Goal: Task Accomplishment & Management: Manage account settings

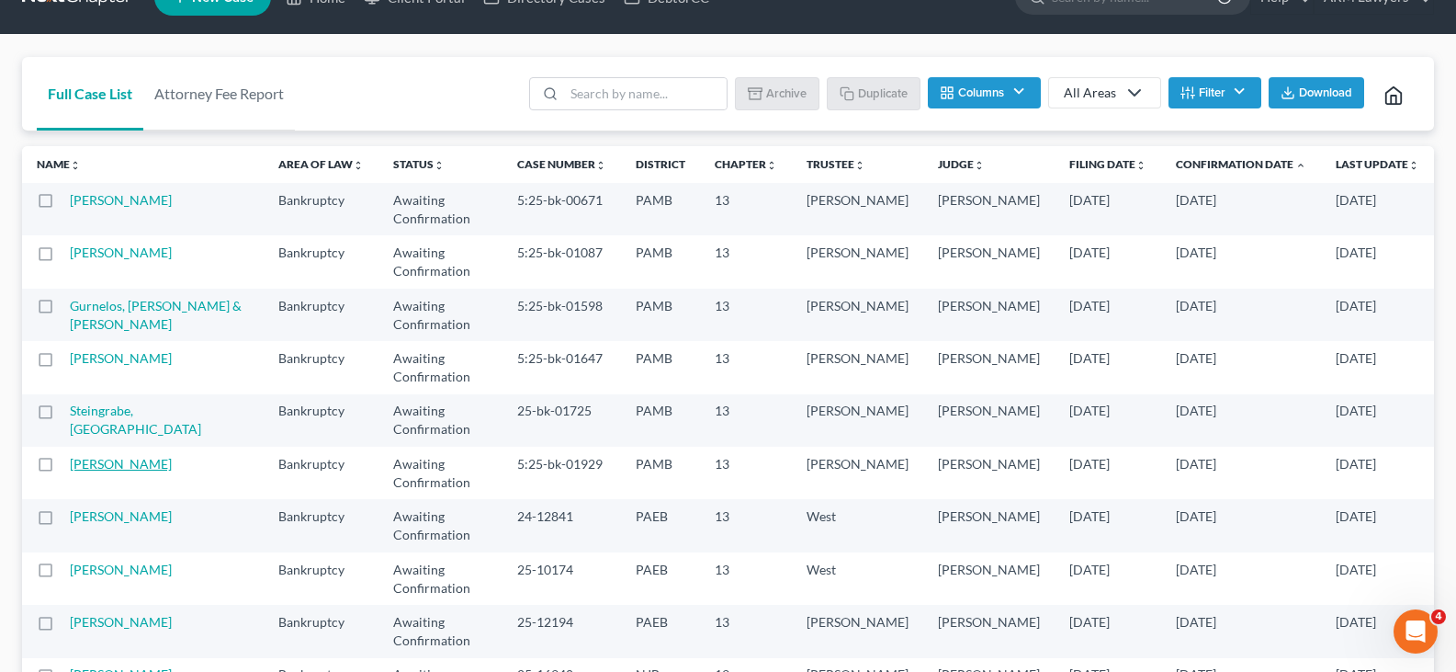
click at [125, 456] on link "[PERSON_NAME]" at bounding box center [121, 464] width 102 height 16
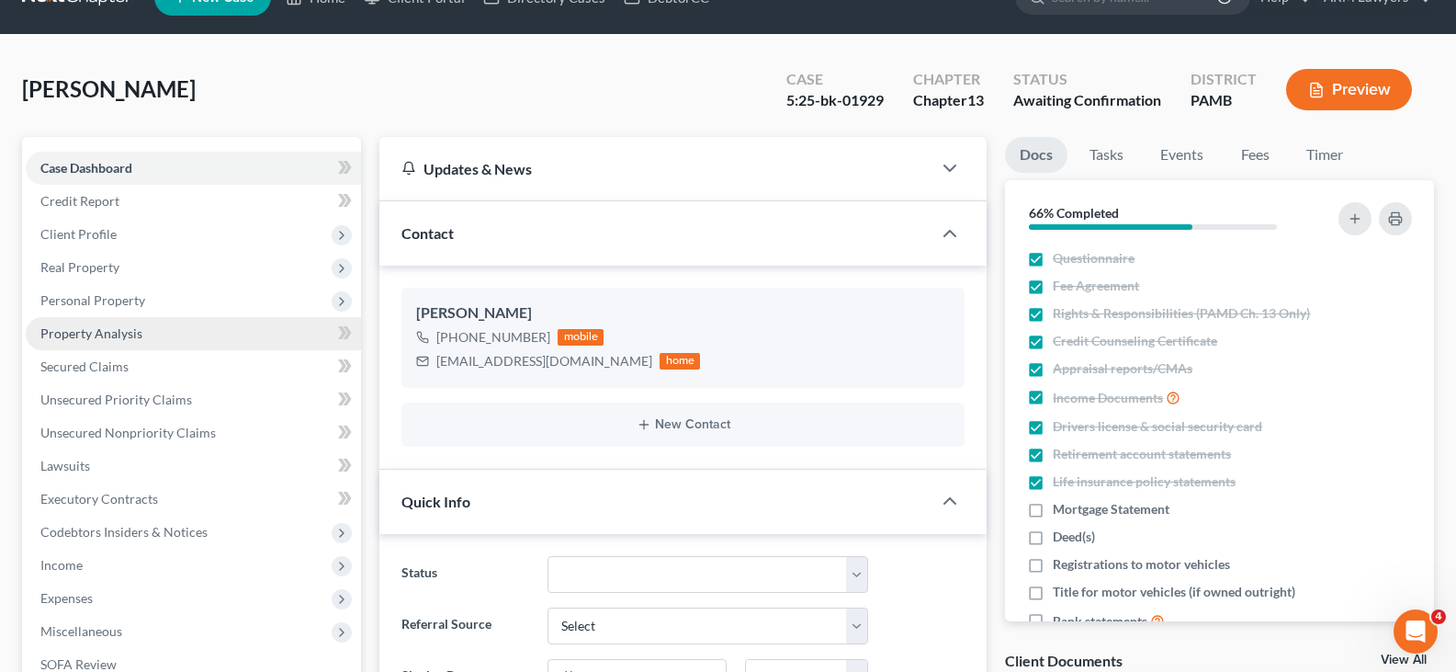
scroll to position [6, 0]
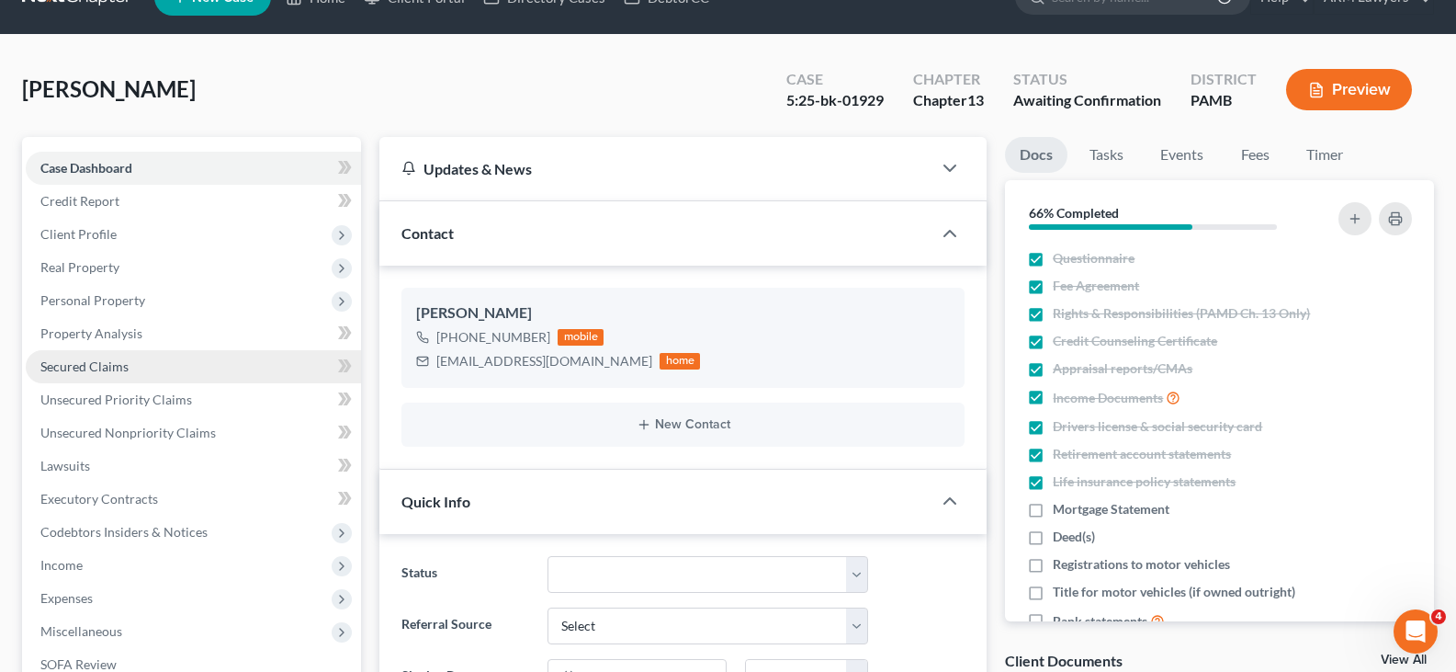
click at [141, 366] on link "Secured Claims" at bounding box center [193, 366] width 335 height 33
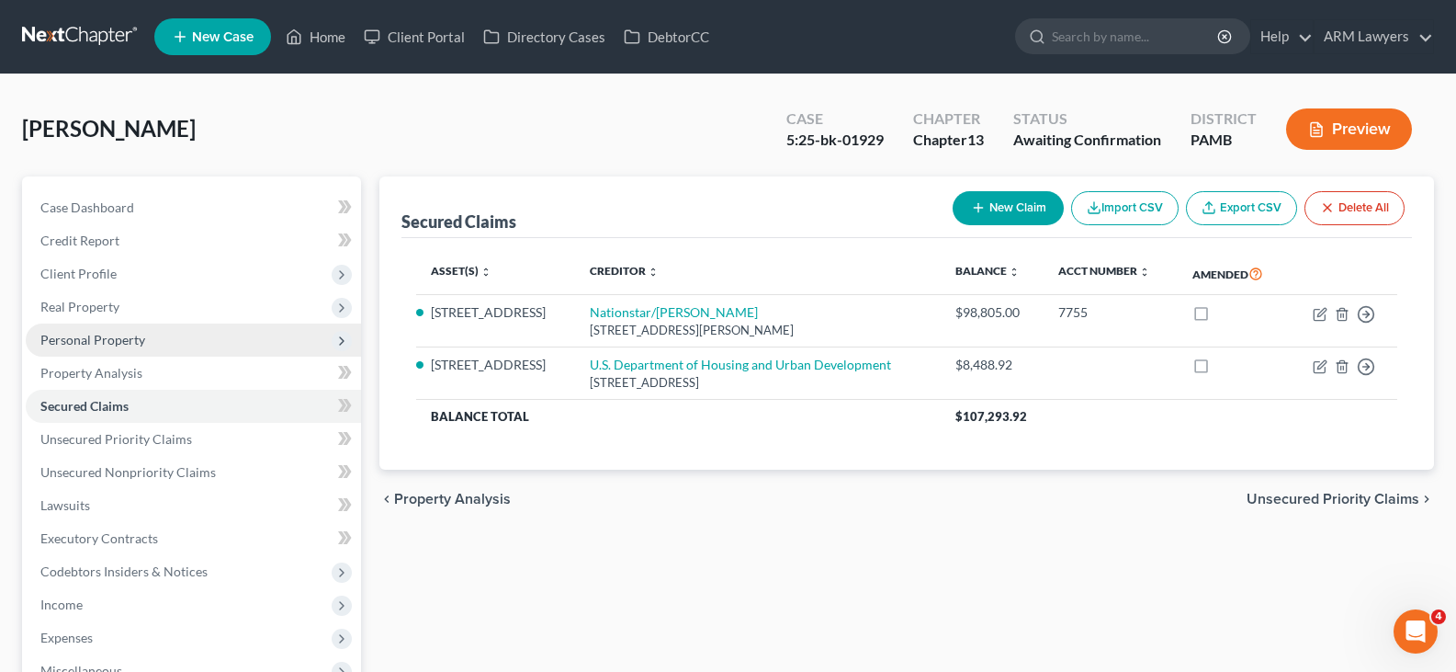
click at [118, 340] on span "Personal Property" at bounding box center [92, 340] width 105 height 16
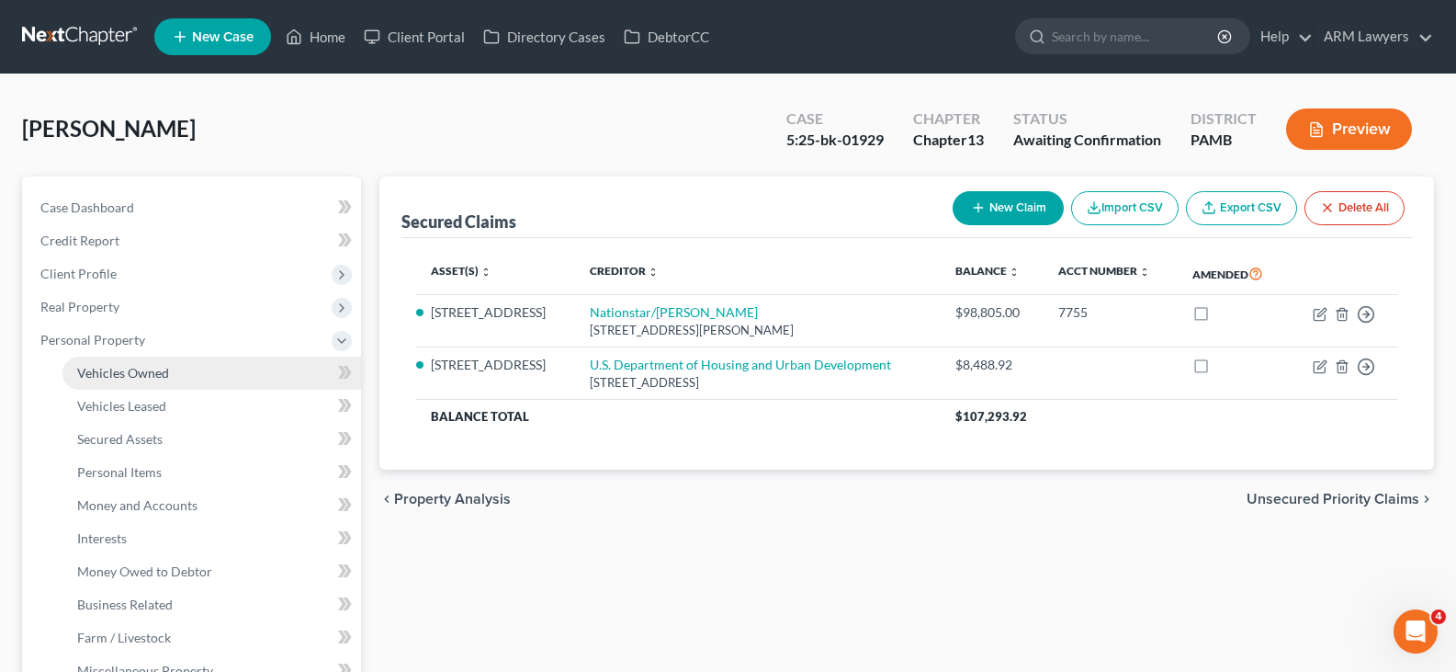
click at [127, 380] on link "Vehicles Owned" at bounding box center [211, 372] width 299 height 33
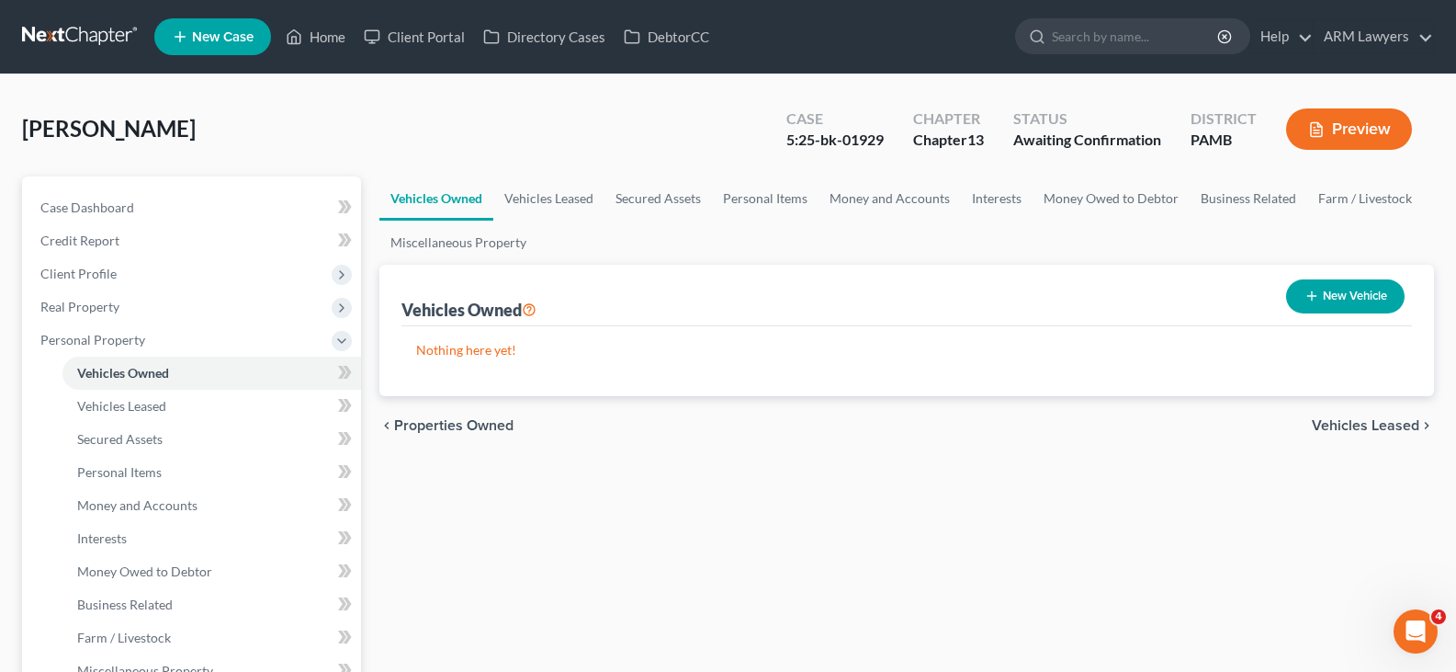
click at [85, 33] on link at bounding box center [81, 36] width 118 height 33
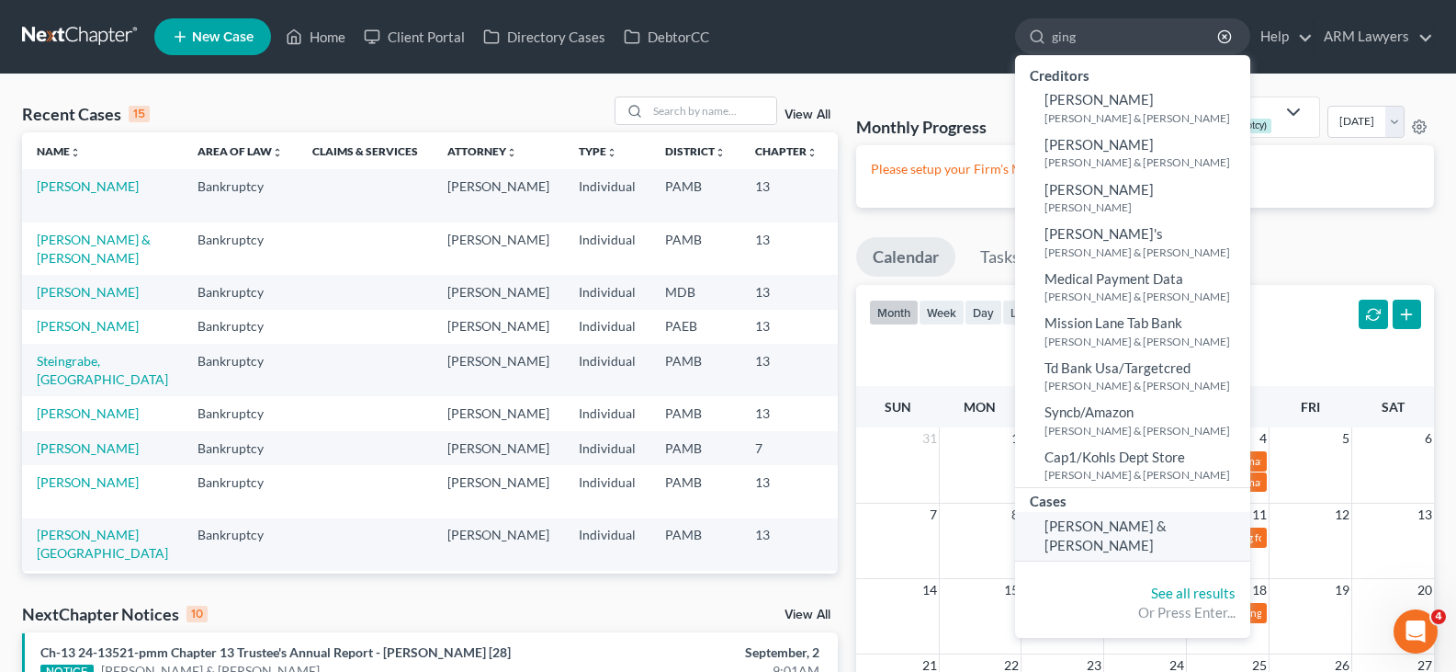
type input "ging"
click at [1116, 519] on span "Ging, James & Ciralli-Ging, Janine" at bounding box center [1105, 535] width 122 height 36
select select "20"
select select "1"
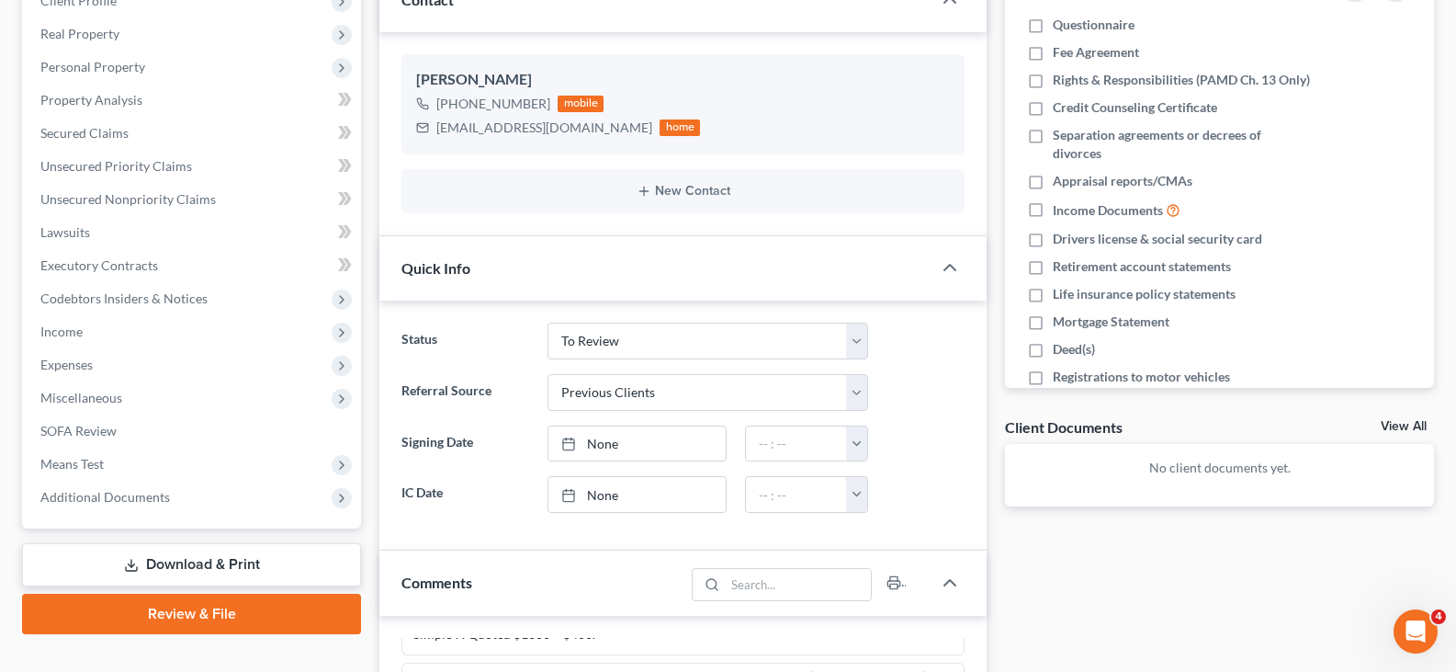
scroll to position [276, 0]
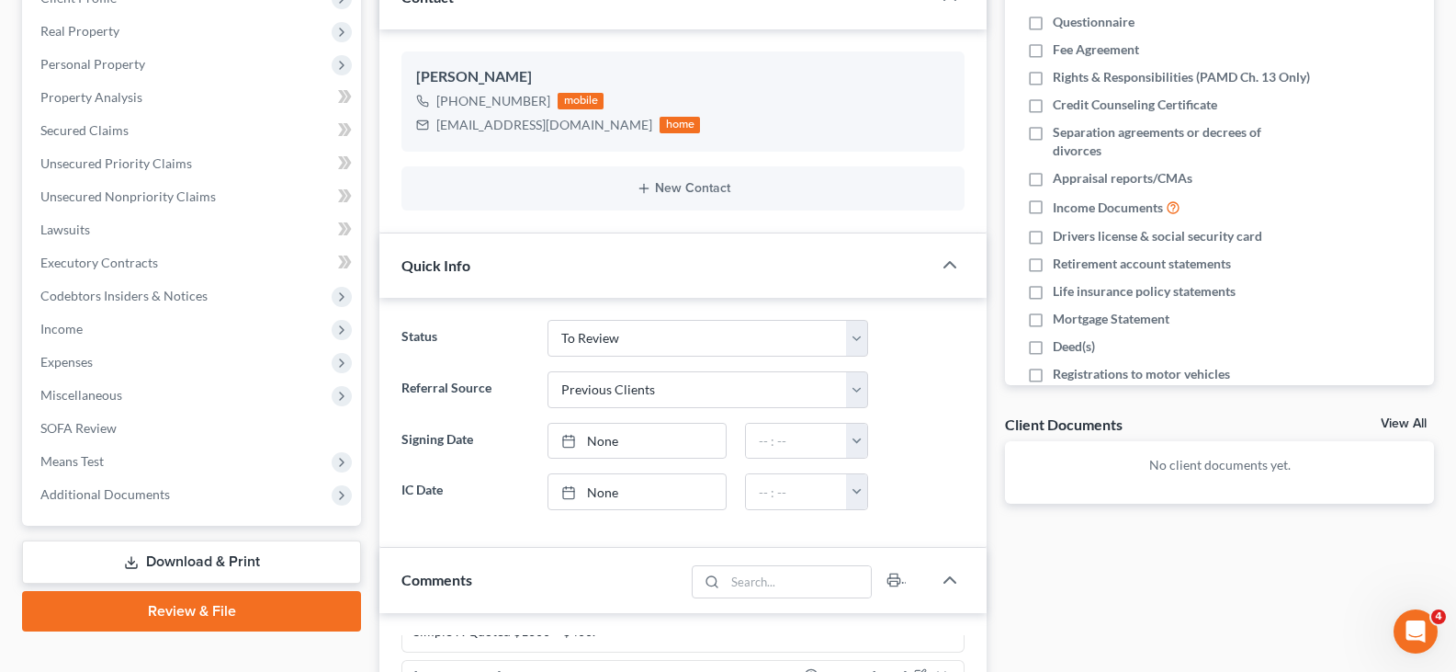
click at [256, 551] on link "Download & Print" at bounding box center [191, 561] width 339 height 43
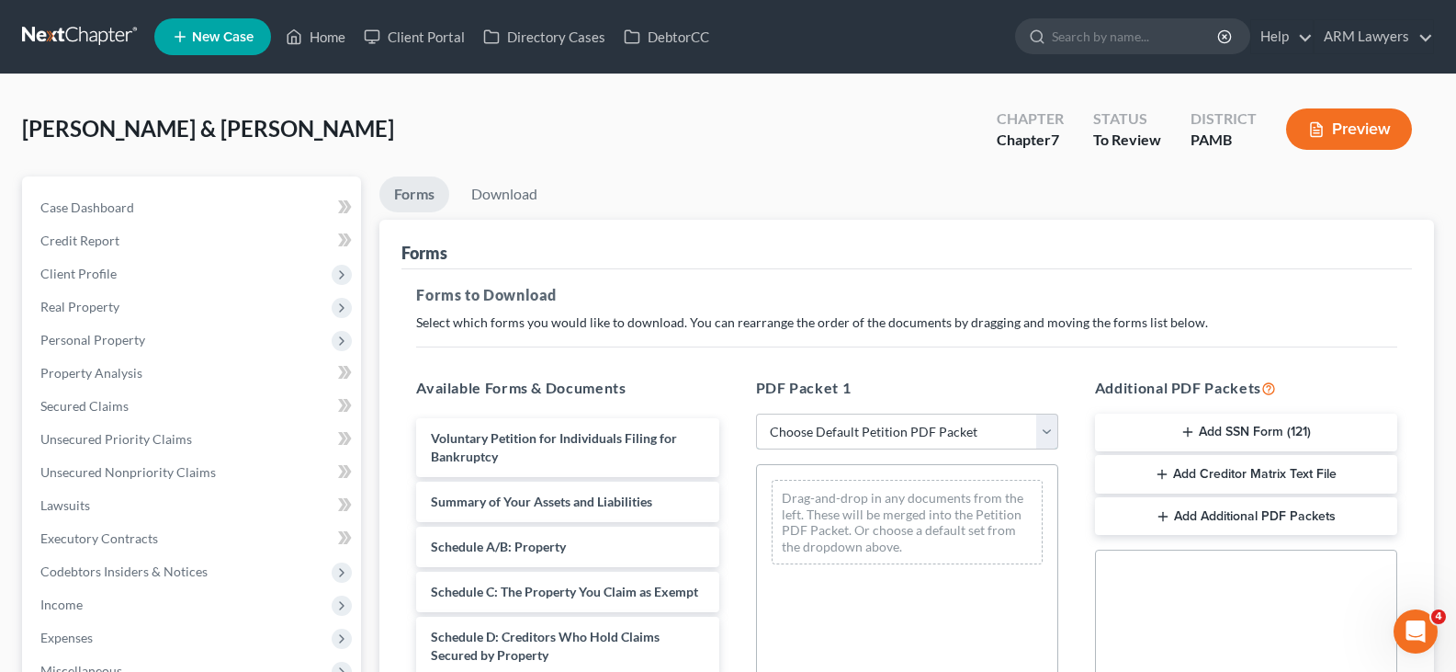
click at [874, 426] on select "Choose Default Petition PDF Packet Complete Bankruptcy Petition (all forms and …" at bounding box center [907, 431] width 302 height 37
select select "3"
click at [756, 413] on select "Choose Default Petition PDF Packet Complete Bankruptcy Petition (all forms and …" at bounding box center [907, 431] width 302 height 37
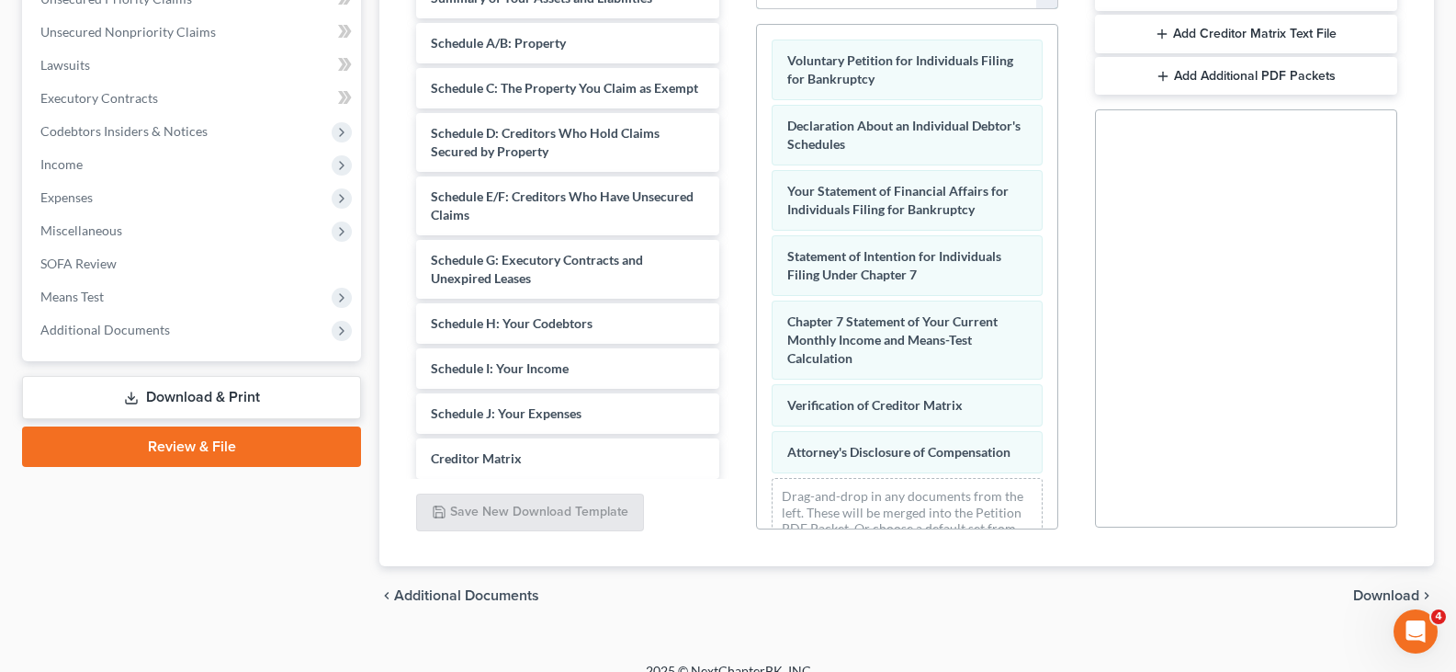
scroll to position [459, 0]
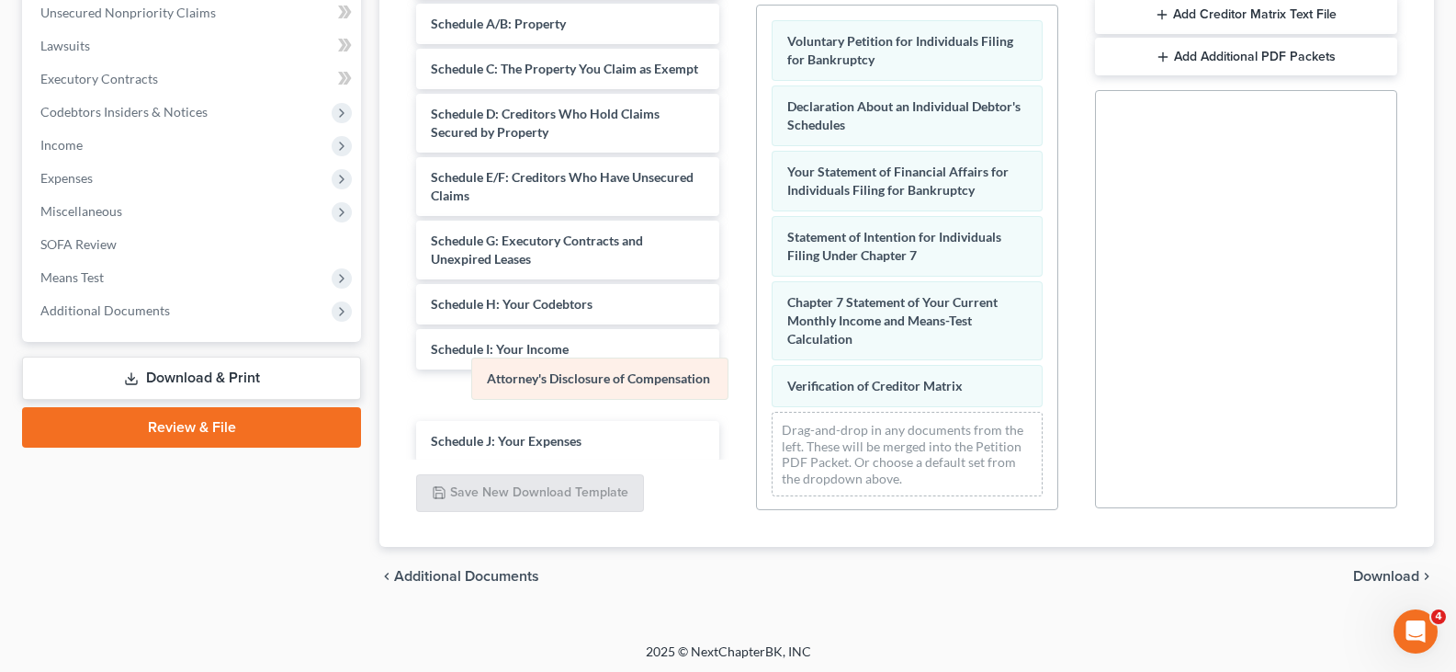
drag, startPoint x: 881, startPoint y: 433, endPoint x: 567, endPoint y: 356, distance: 323.5
click at [757, 367] on div "Attorney's Disclosure of Compensation Voluntary Petition for Individuals Filing…" at bounding box center [907, 258] width 300 height 505
click at [569, 370] on span "Attorney's Disclosure of Compensation" at bounding box center [598, 378] width 223 height 16
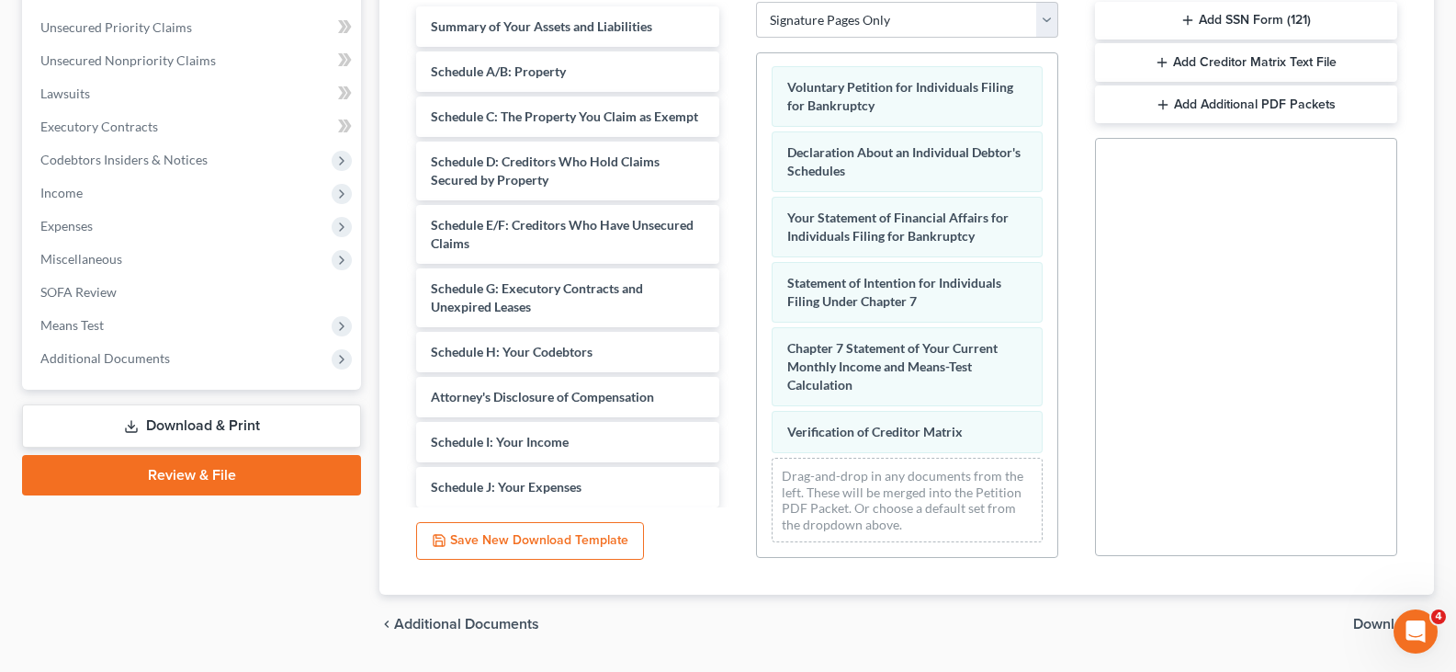
scroll to position [279, 0]
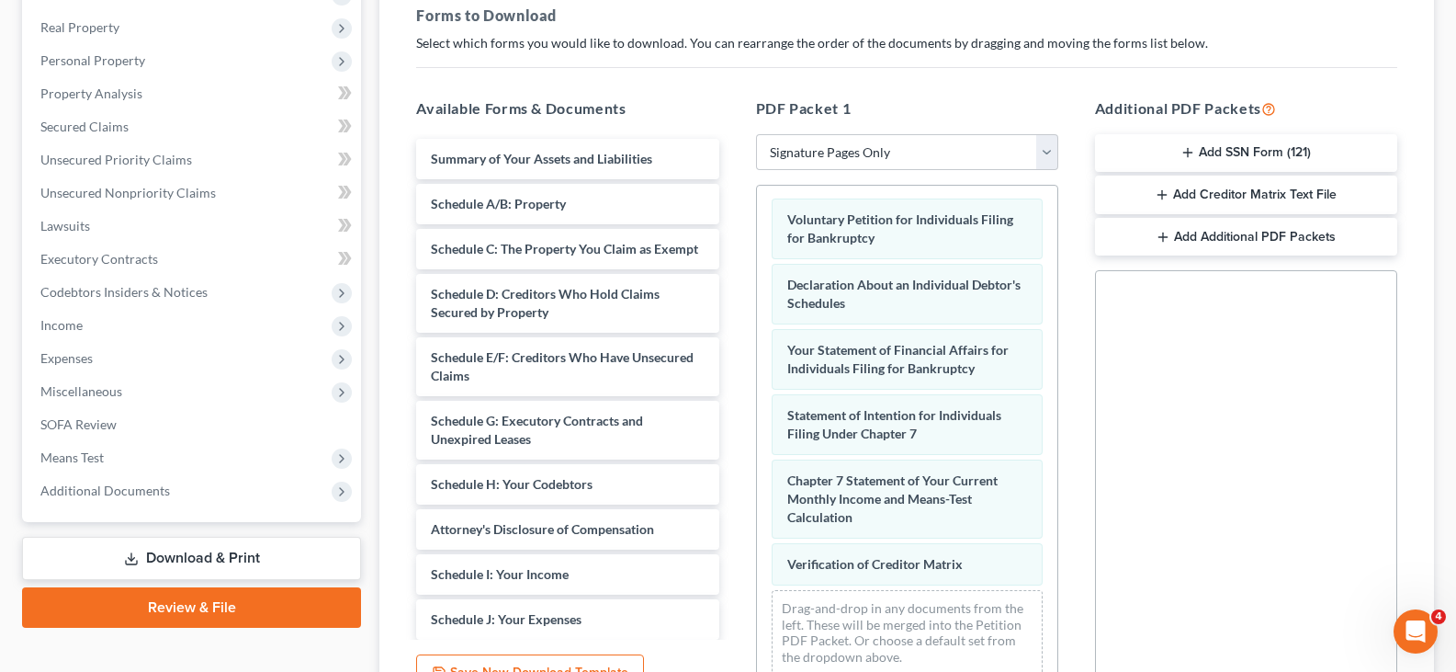
click at [1236, 156] on button "Add SSN Form (121)" at bounding box center [1246, 153] width 302 height 39
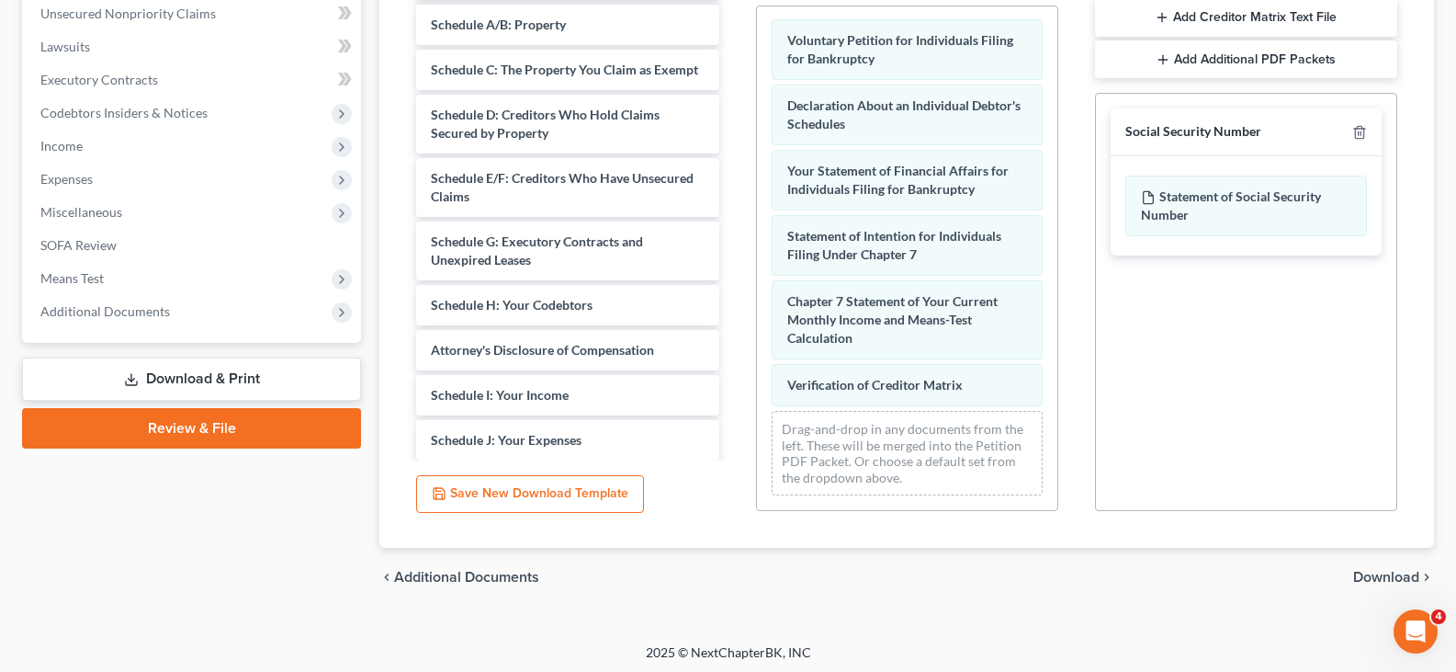
scroll to position [463, 0]
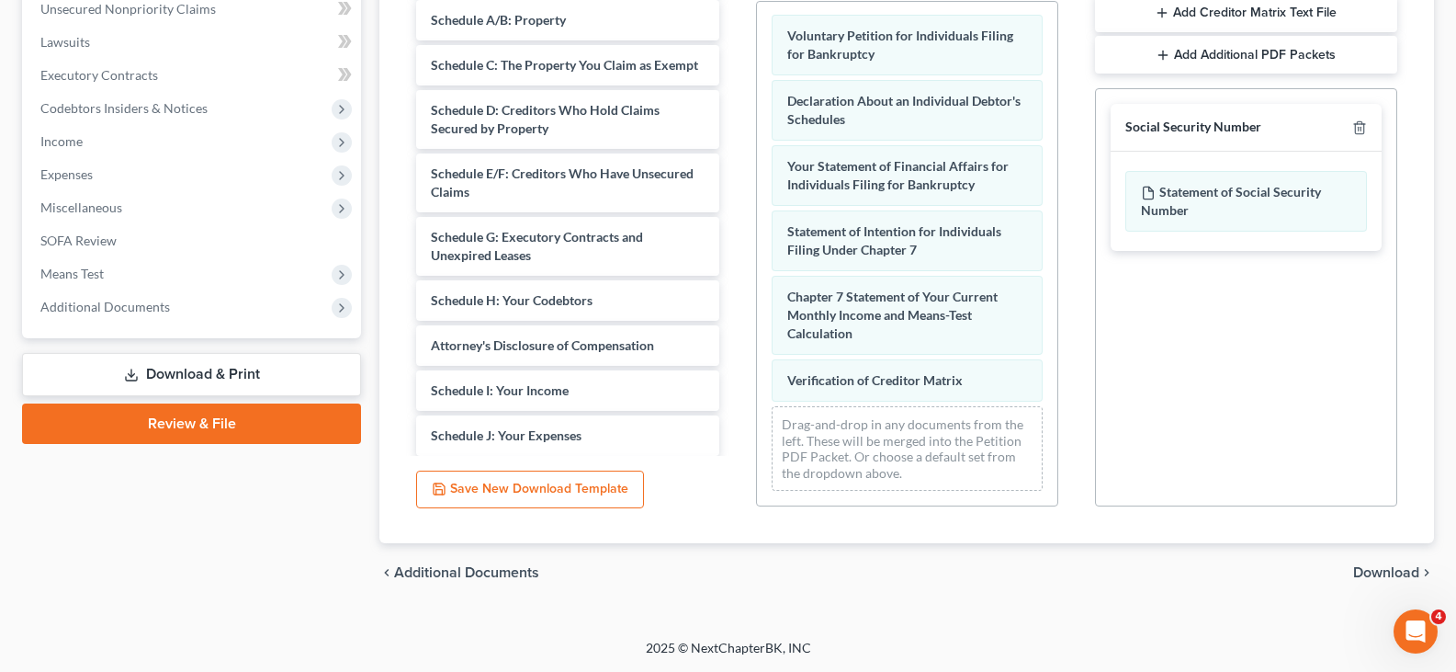
click at [1411, 572] on span "Download" at bounding box center [1386, 572] width 66 height 15
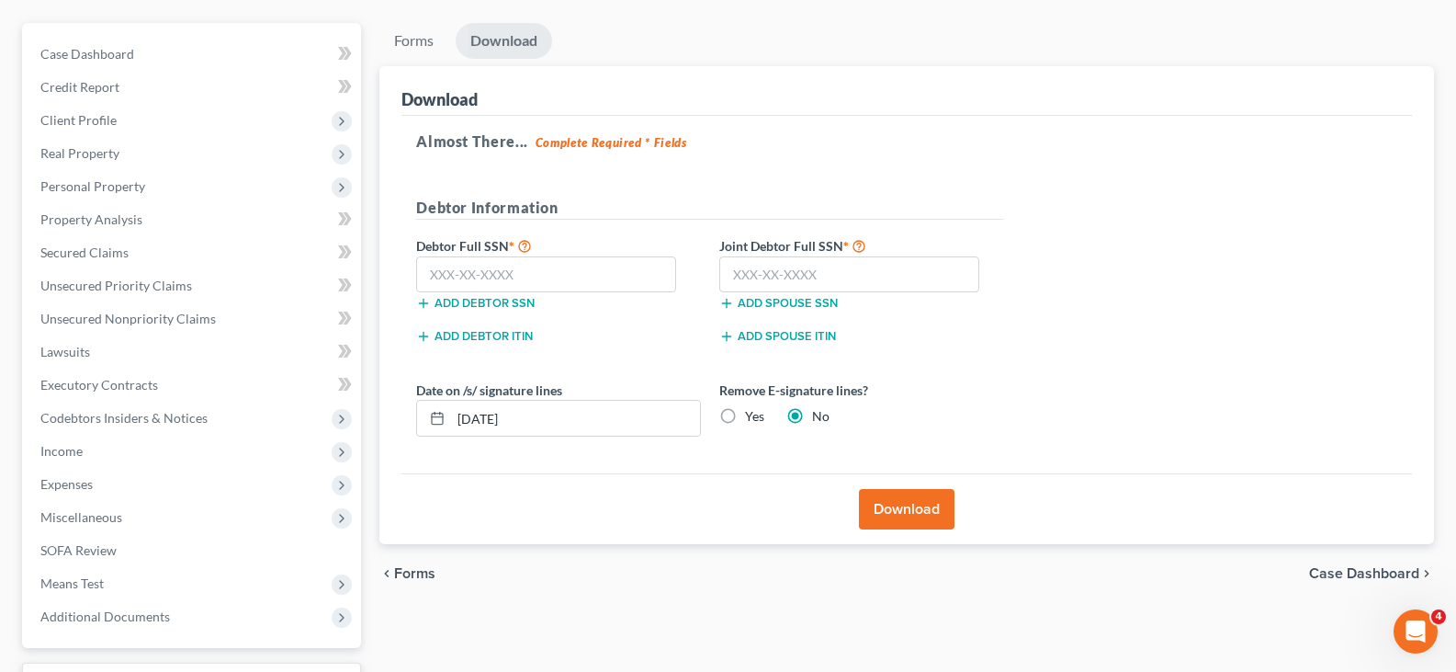
scroll to position [121, 0]
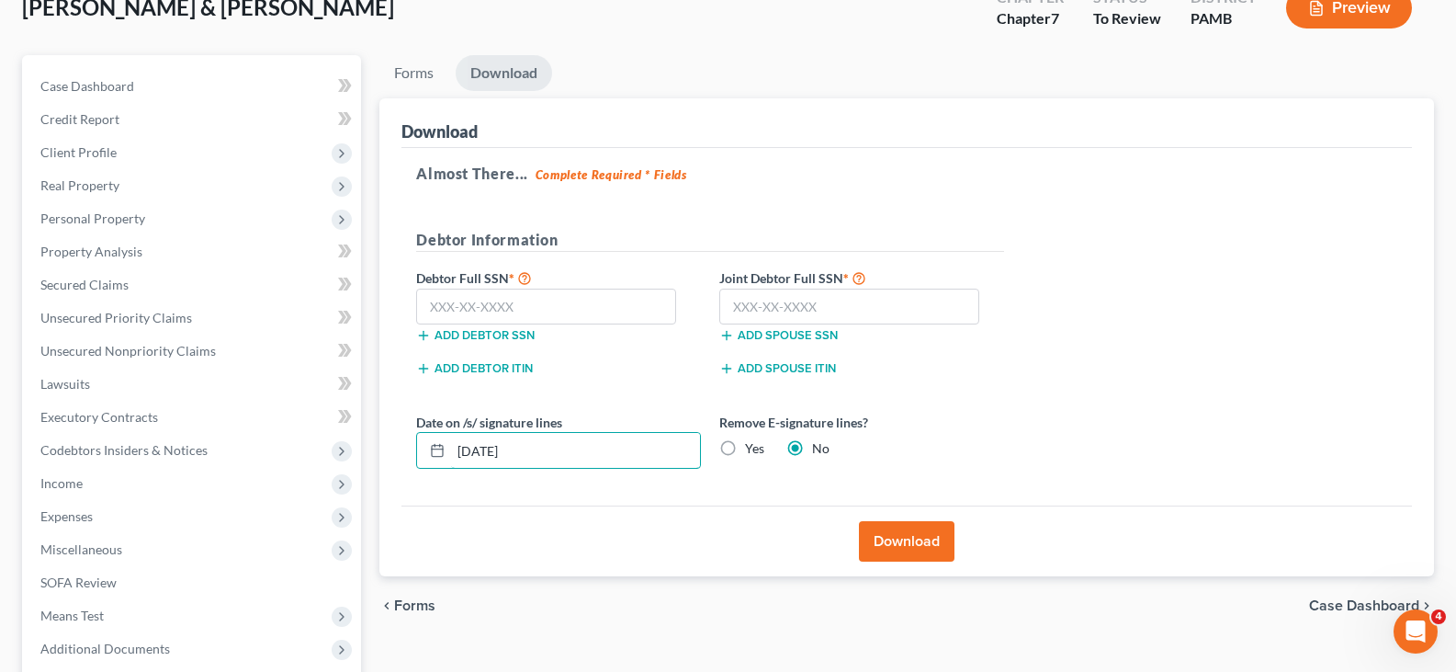
drag, startPoint x: 654, startPoint y: 454, endPoint x: 0, endPoint y: 421, distance: 654.9
click at [0, 421] on div "Ging, James & Ciralli-Ging, Janine Upgraded Chapter Chapter 7 Status To Review …" at bounding box center [728, 387] width 1456 height 869
click at [745, 450] on label "Yes" at bounding box center [754, 448] width 19 height 18
click at [752, 450] on input "Yes" at bounding box center [758, 445] width 12 height 12
radio input "true"
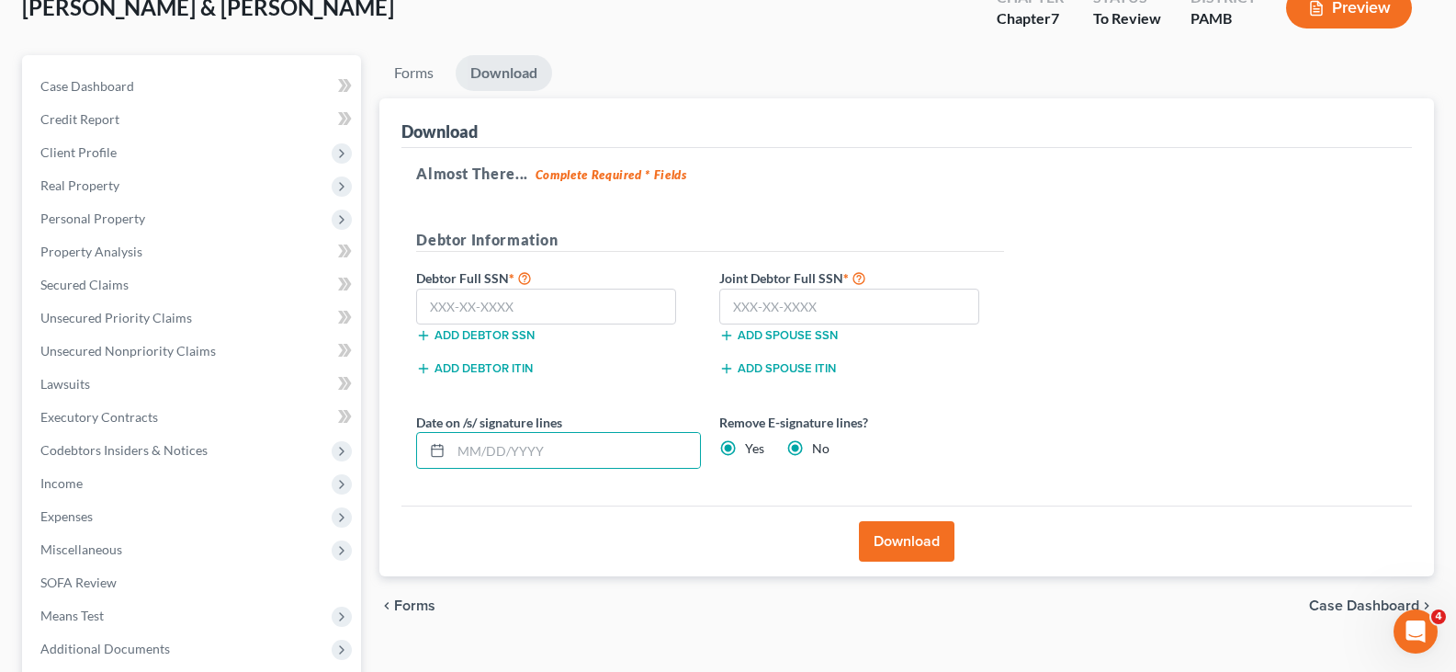
radio input "false"
click at [903, 544] on button "Download" at bounding box center [907, 541] width 96 height 40
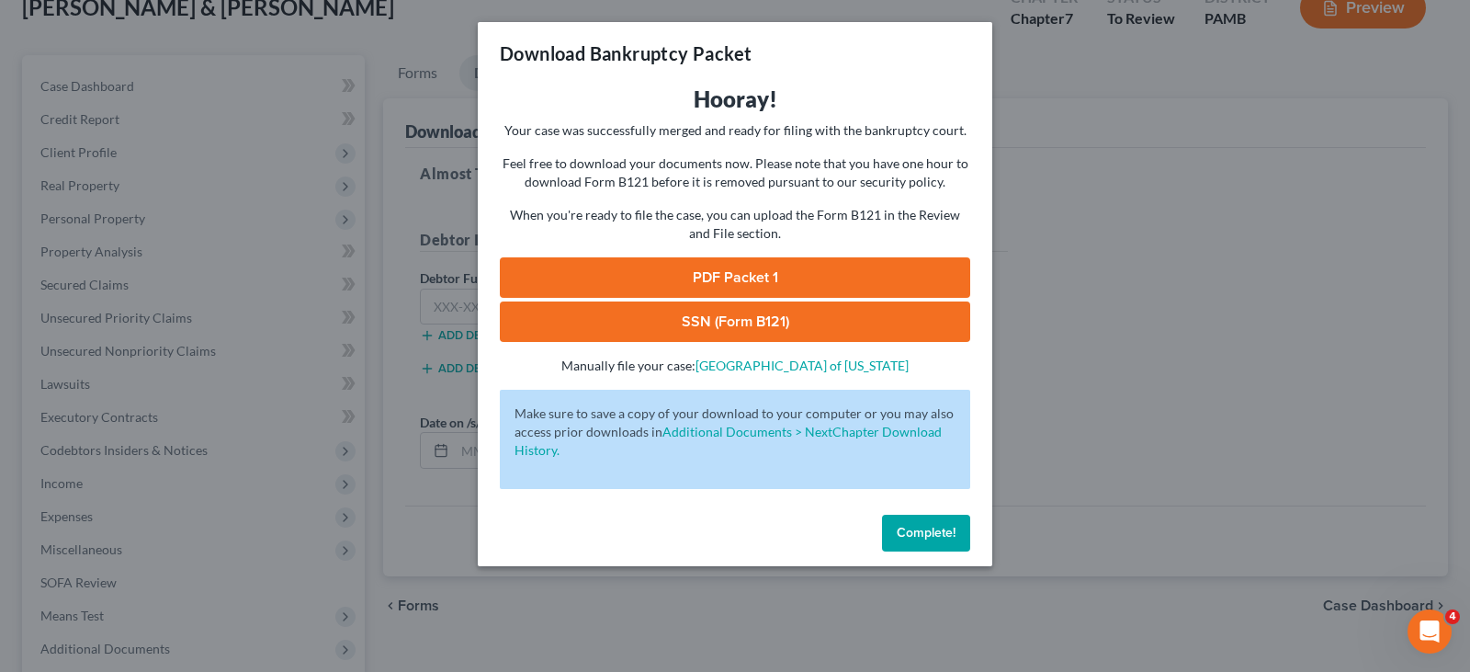
click at [751, 276] on link "PDF Packet 1" at bounding box center [735, 277] width 470 height 40
click at [795, 319] on link "SSN (Form B121)" at bounding box center [735, 321] width 470 height 40
click at [914, 533] on span "Complete!" at bounding box center [926, 533] width 59 height 16
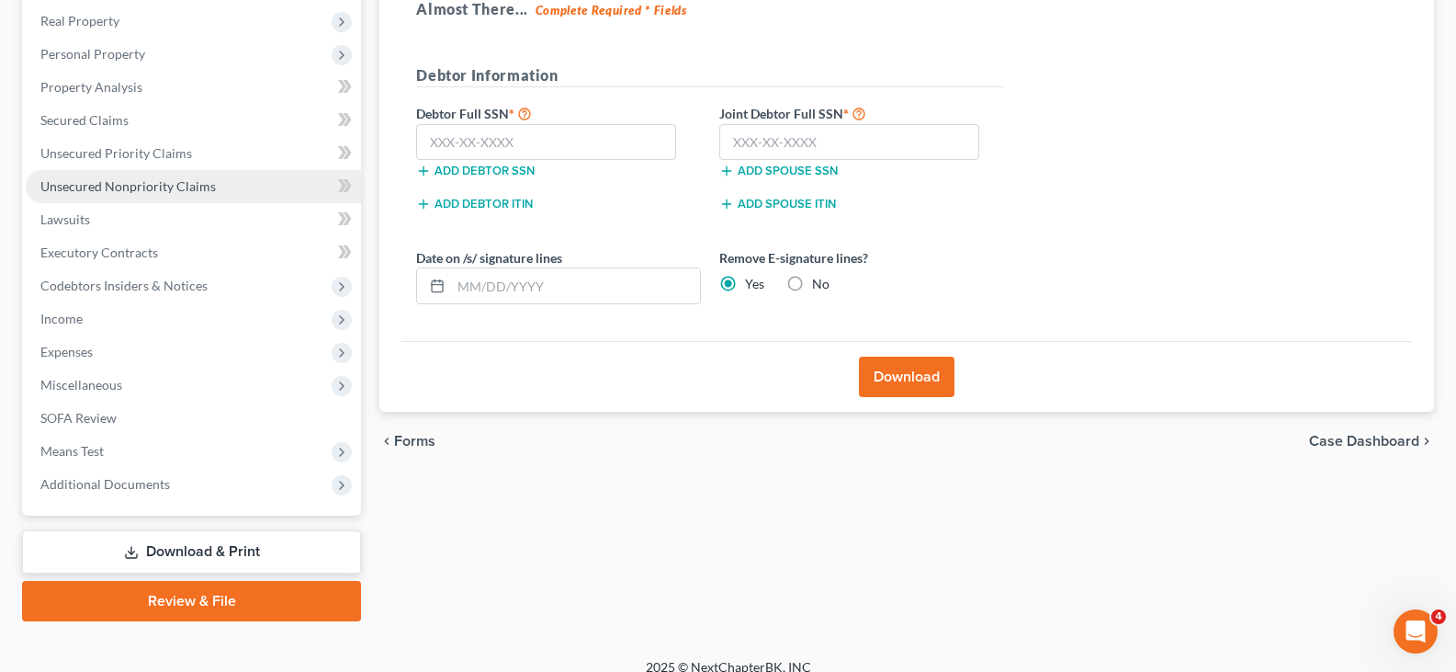
scroll to position [0, 0]
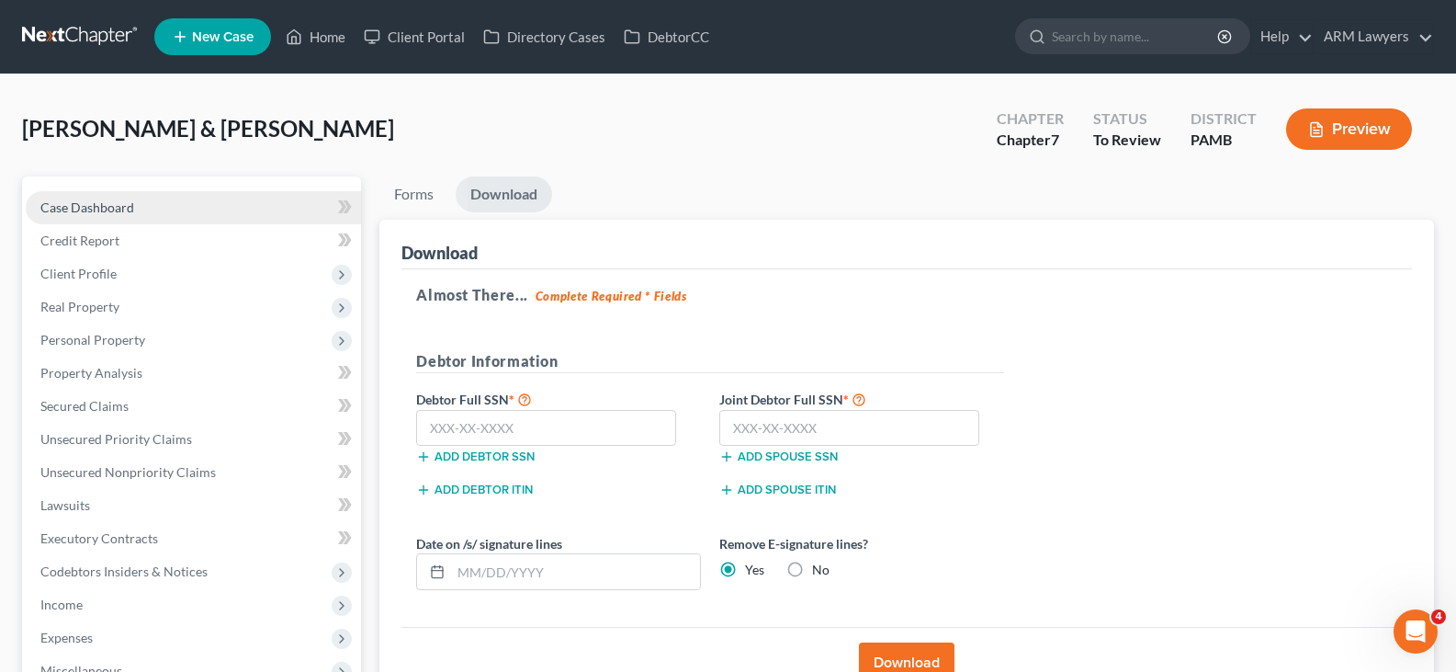
click at [187, 198] on link "Case Dashboard" at bounding box center [193, 207] width 335 height 33
select select "1"
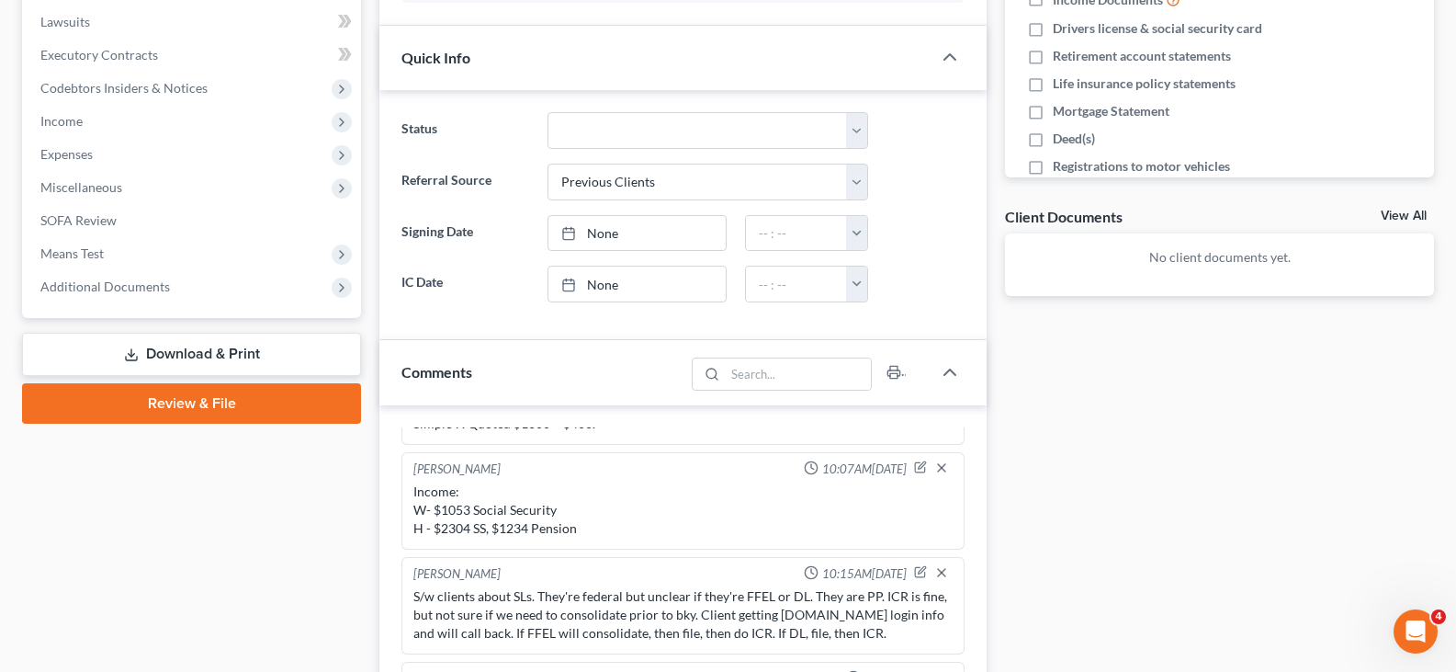
scroll to position [367, 0]
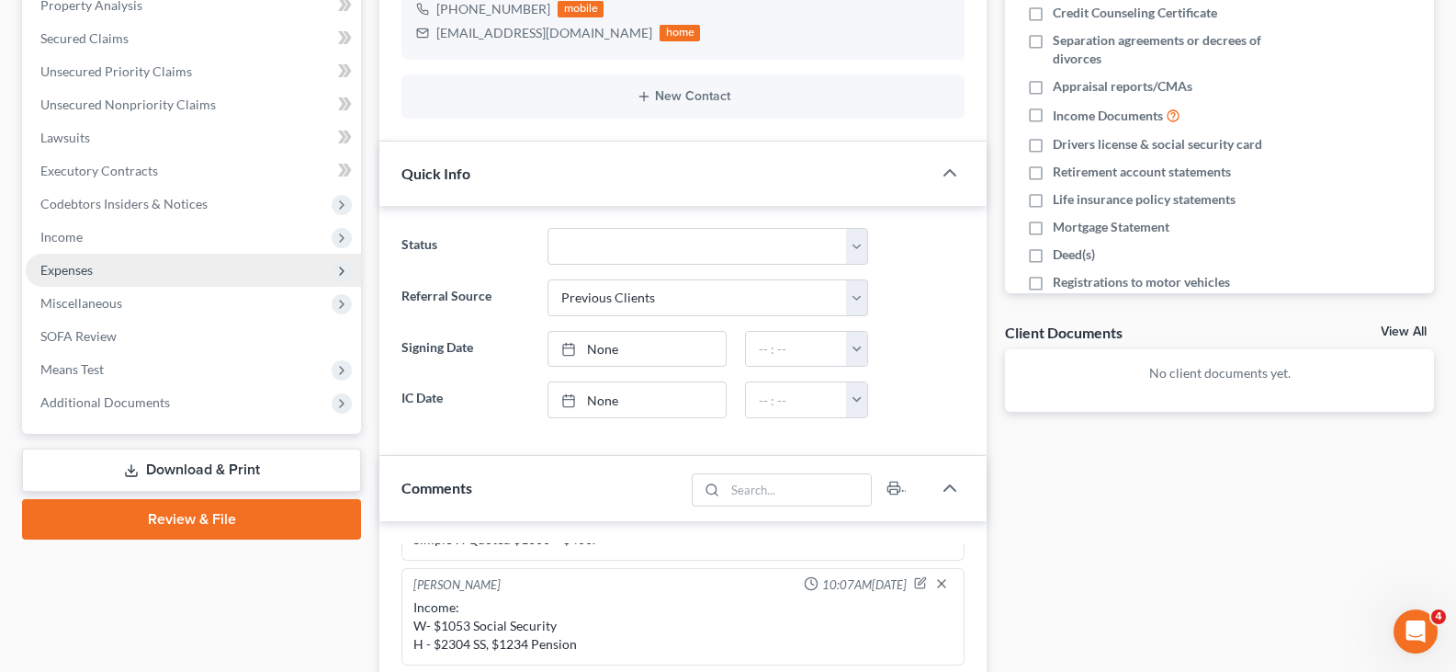
click at [136, 273] on span "Expenses" at bounding box center [193, 270] width 335 height 33
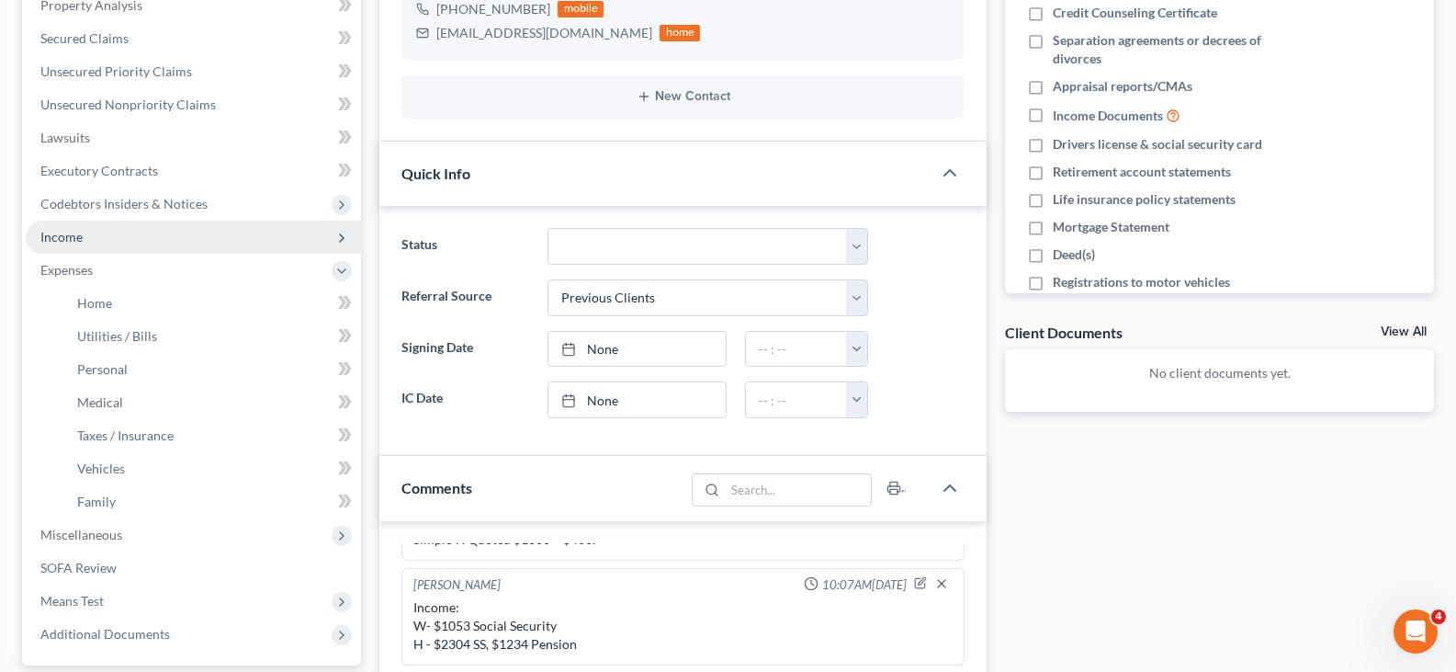
click at [98, 242] on span "Income" at bounding box center [193, 236] width 335 height 33
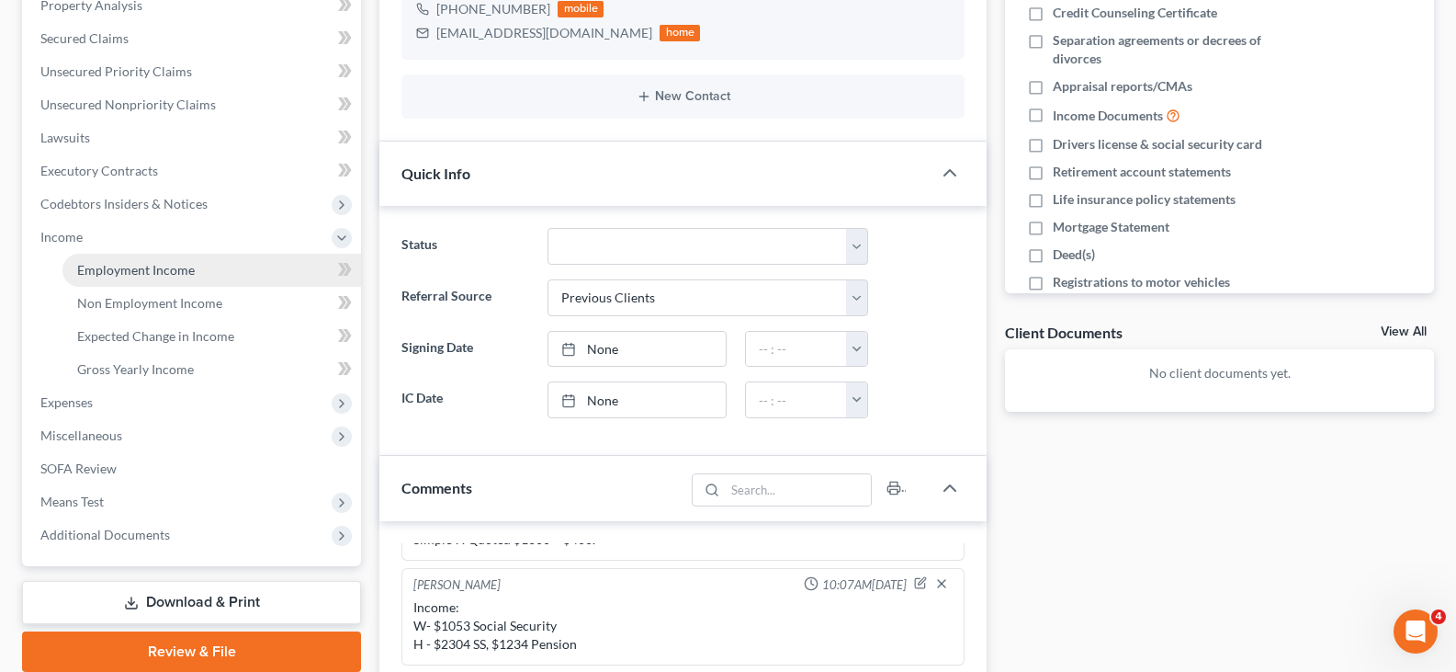
click at [113, 276] on span "Employment Income" at bounding box center [136, 270] width 118 height 16
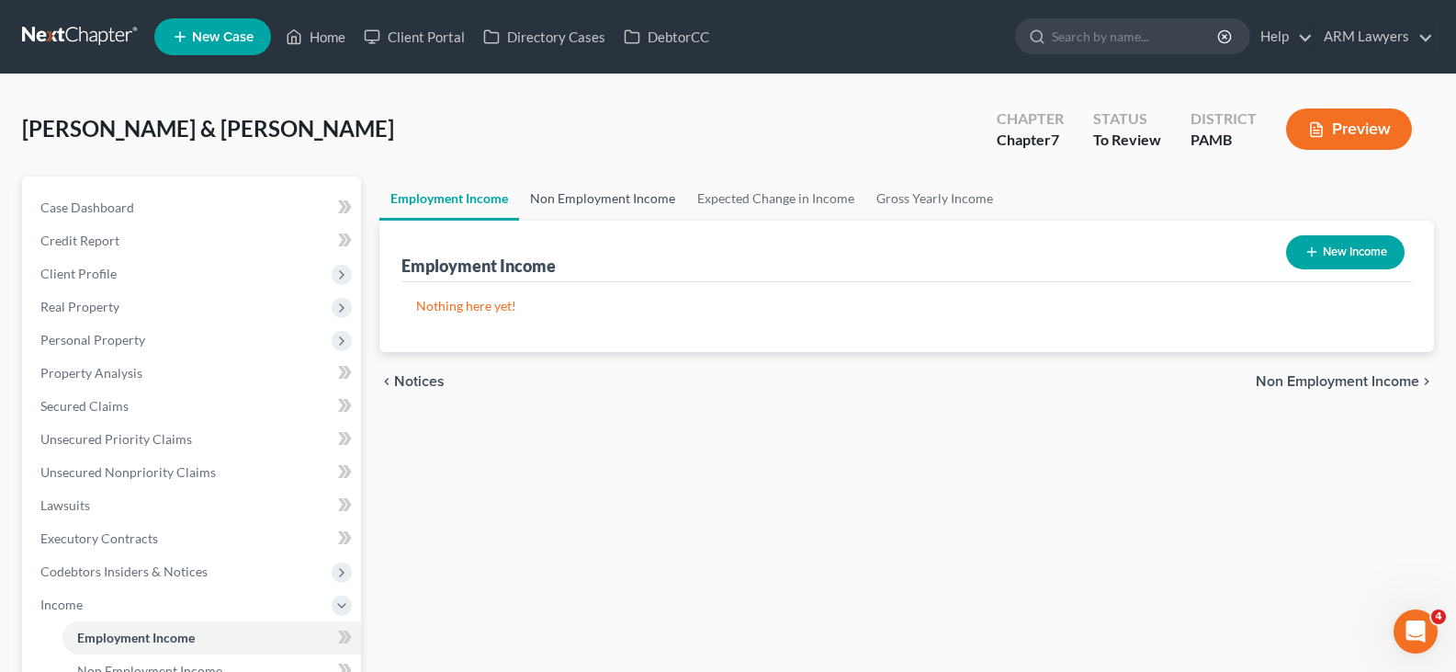
click at [598, 200] on link "Non Employment Income" at bounding box center [602, 198] width 167 height 44
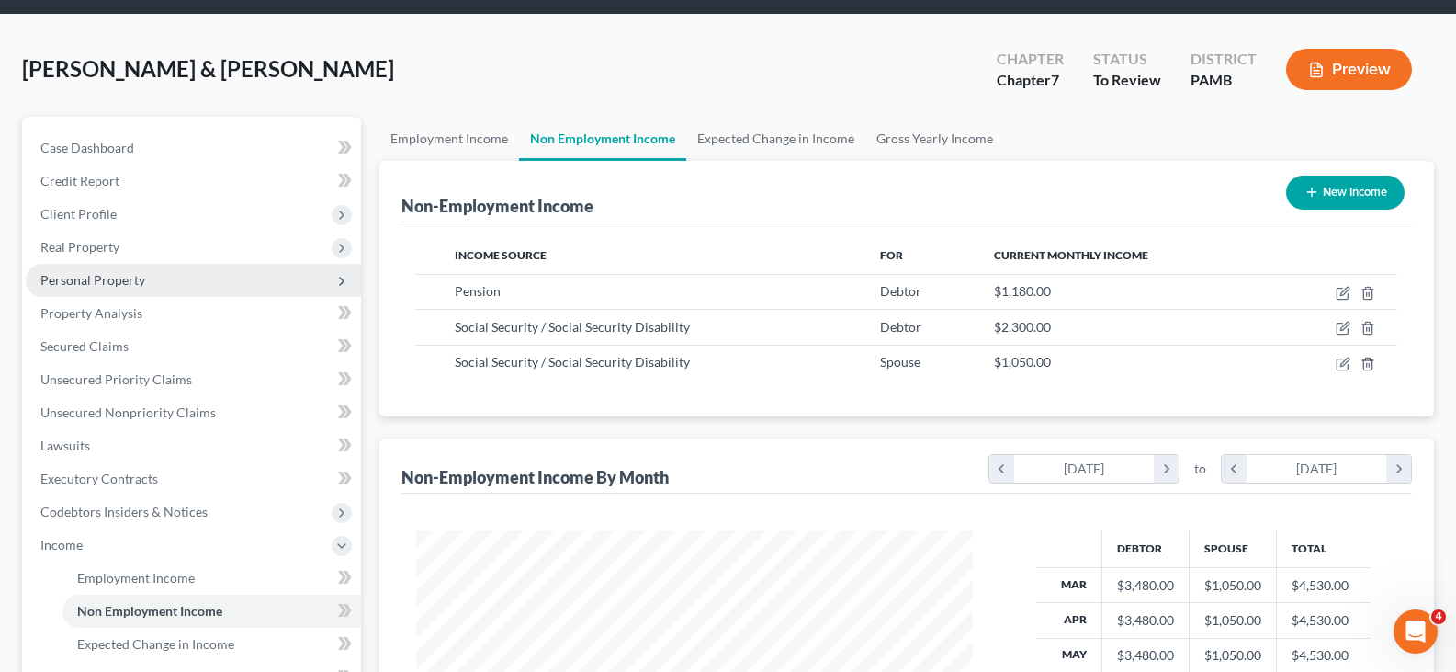
scroll to position [92, 0]
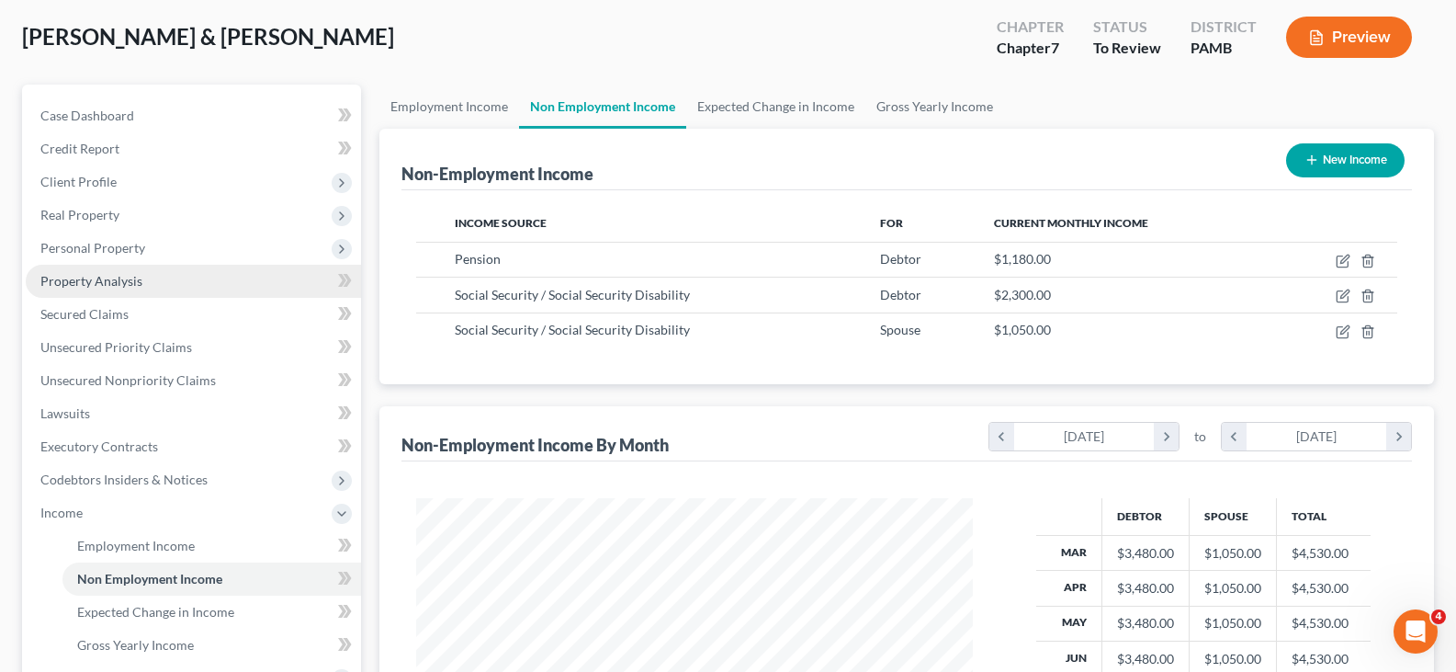
click at [166, 283] on link "Property Analysis" at bounding box center [193, 281] width 335 height 33
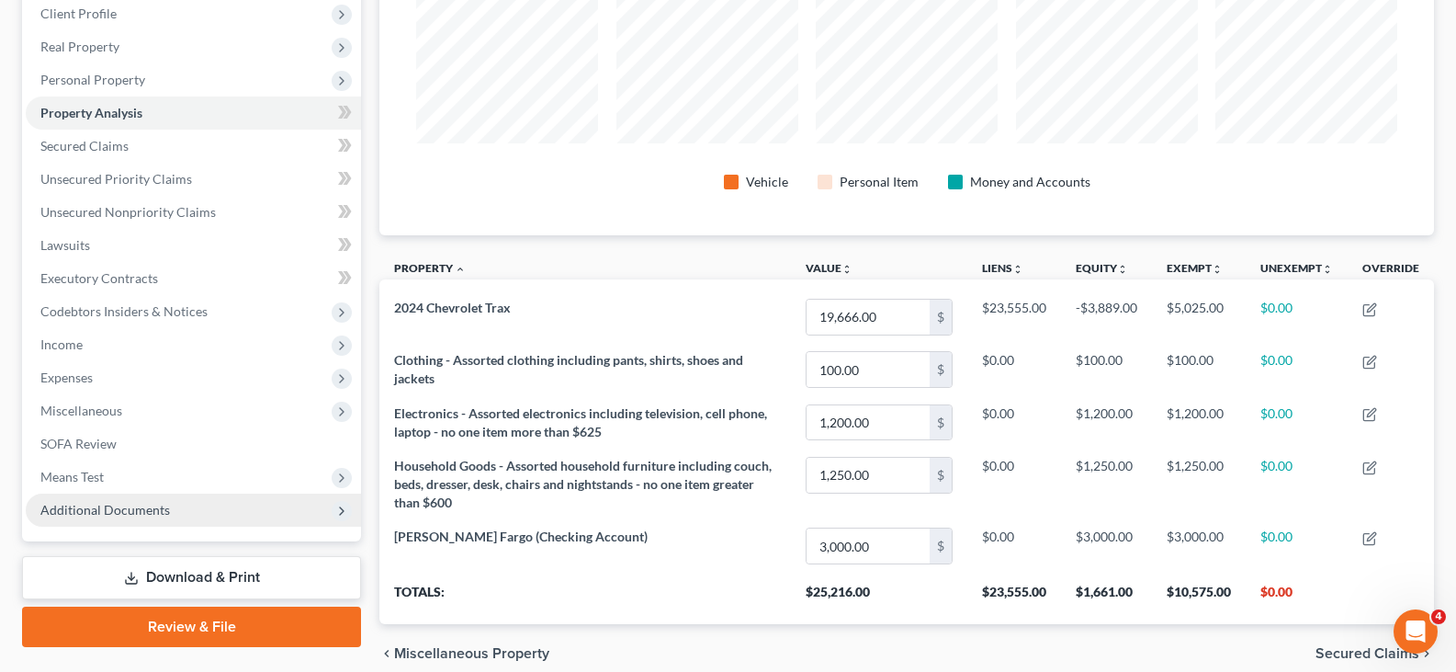
scroll to position [65, 0]
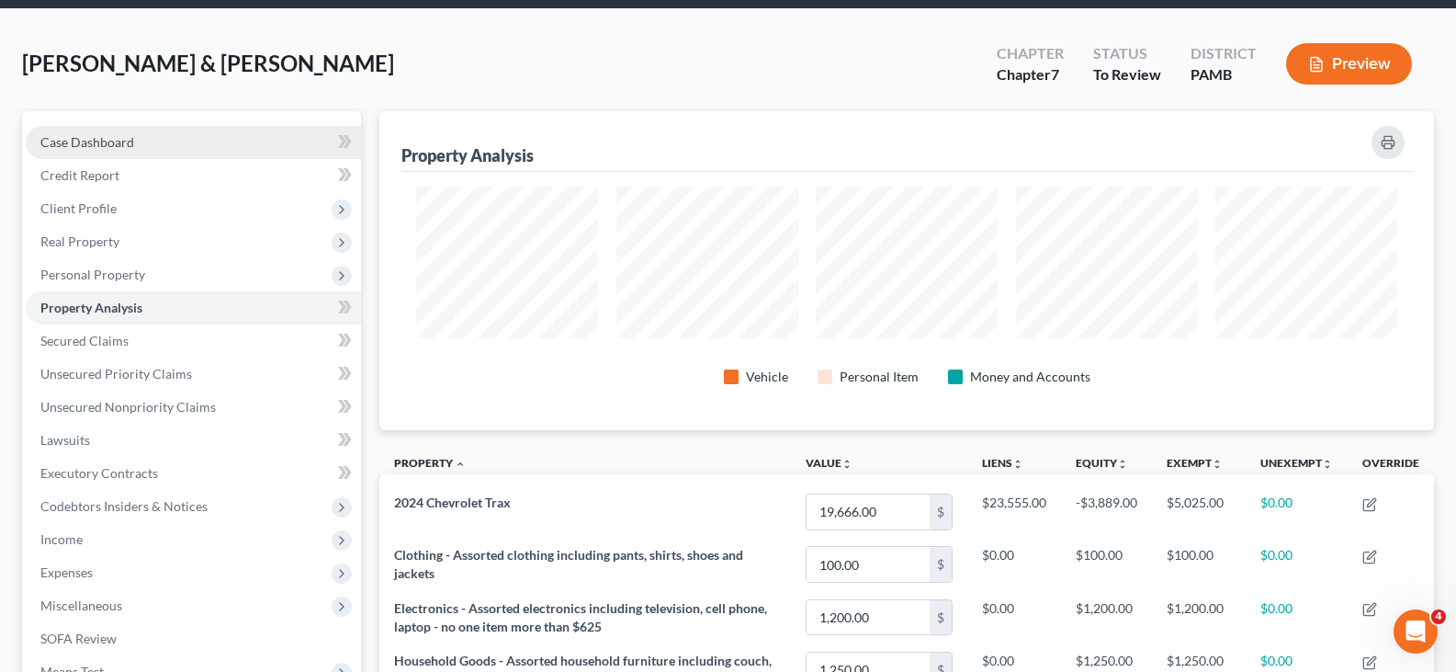
click at [95, 136] on span "Case Dashboard" at bounding box center [87, 142] width 94 height 16
select select "1"
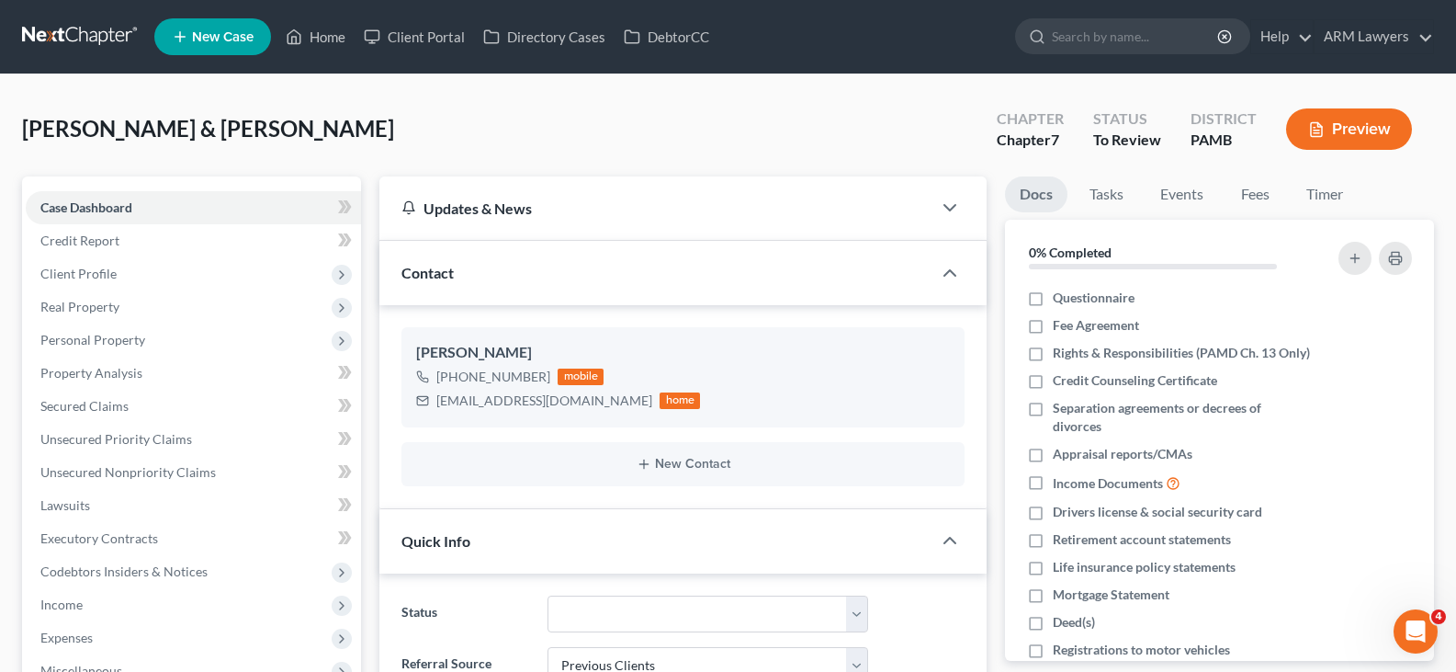
scroll to position [277, 0]
click at [1405, 356] on line "button" at bounding box center [1405, 356] width 0 height 4
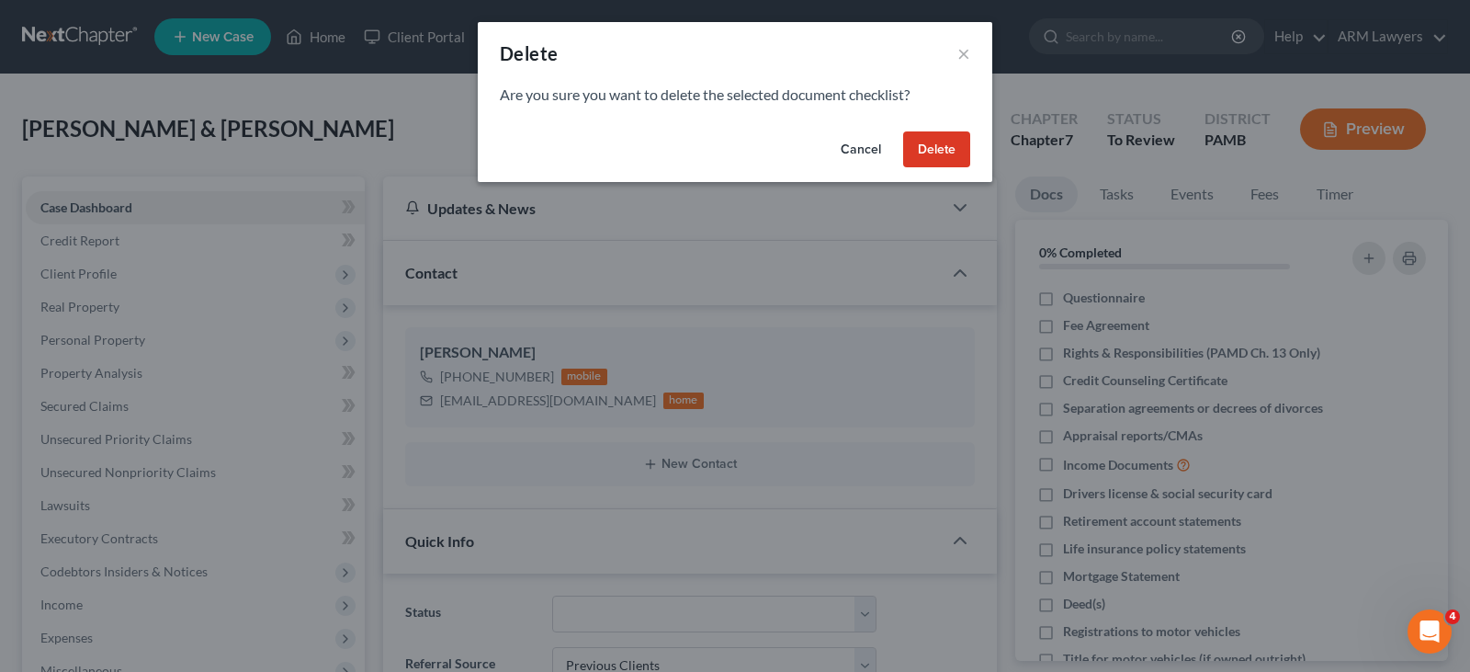
click at [957, 139] on button "Delete" at bounding box center [936, 149] width 67 height 37
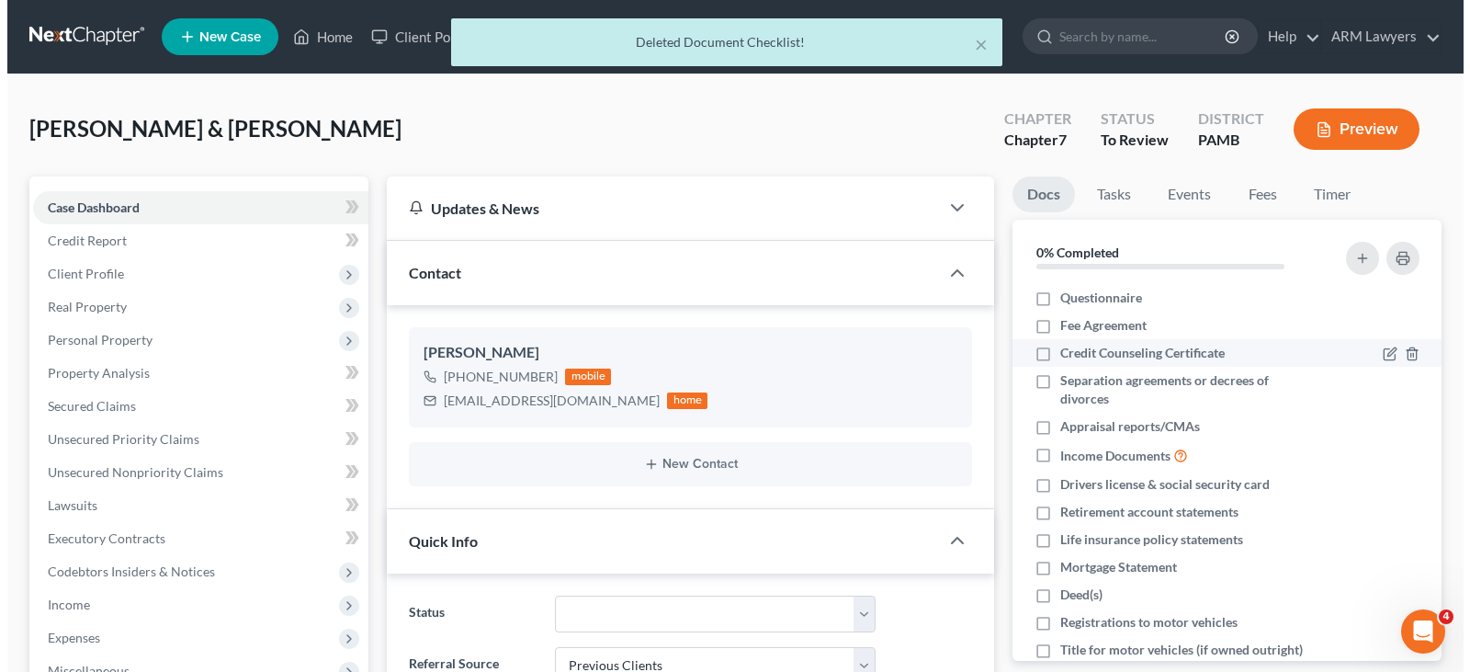
scroll to position [92, 0]
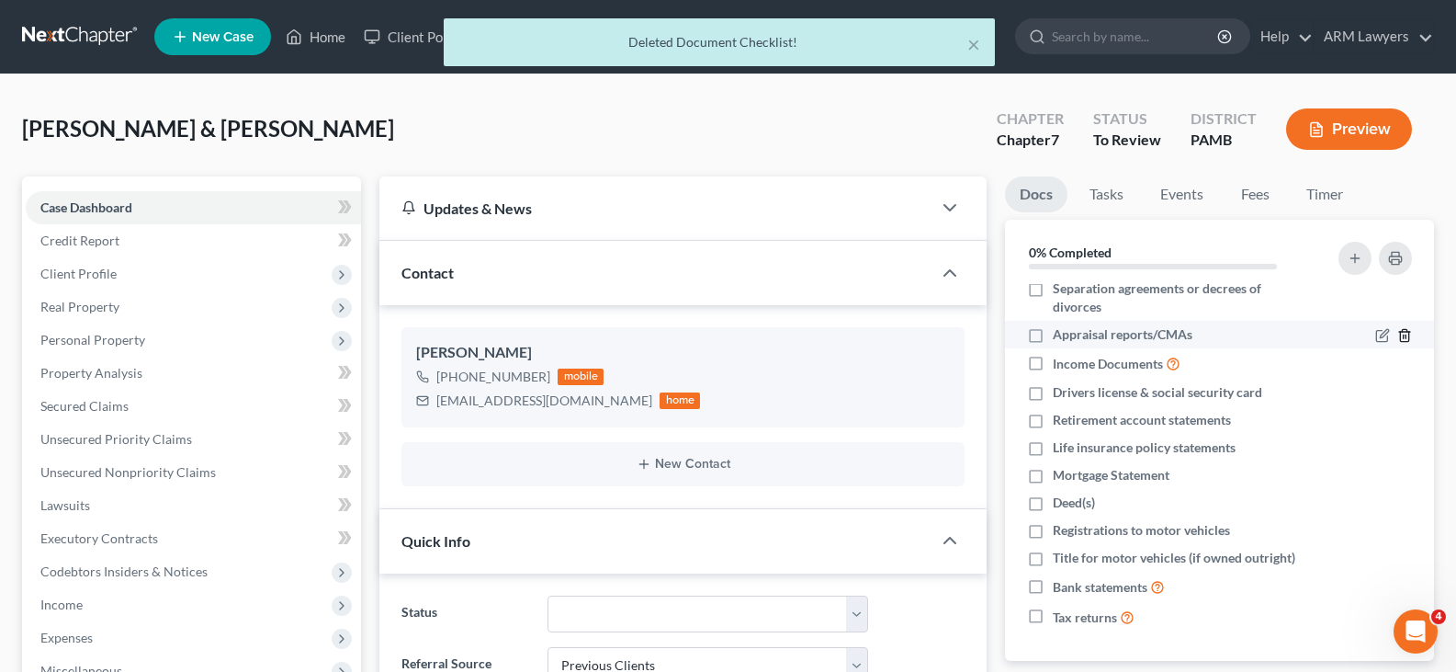
click at [1397, 333] on icon "button" at bounding box center [1404, 335] width 15 height 15
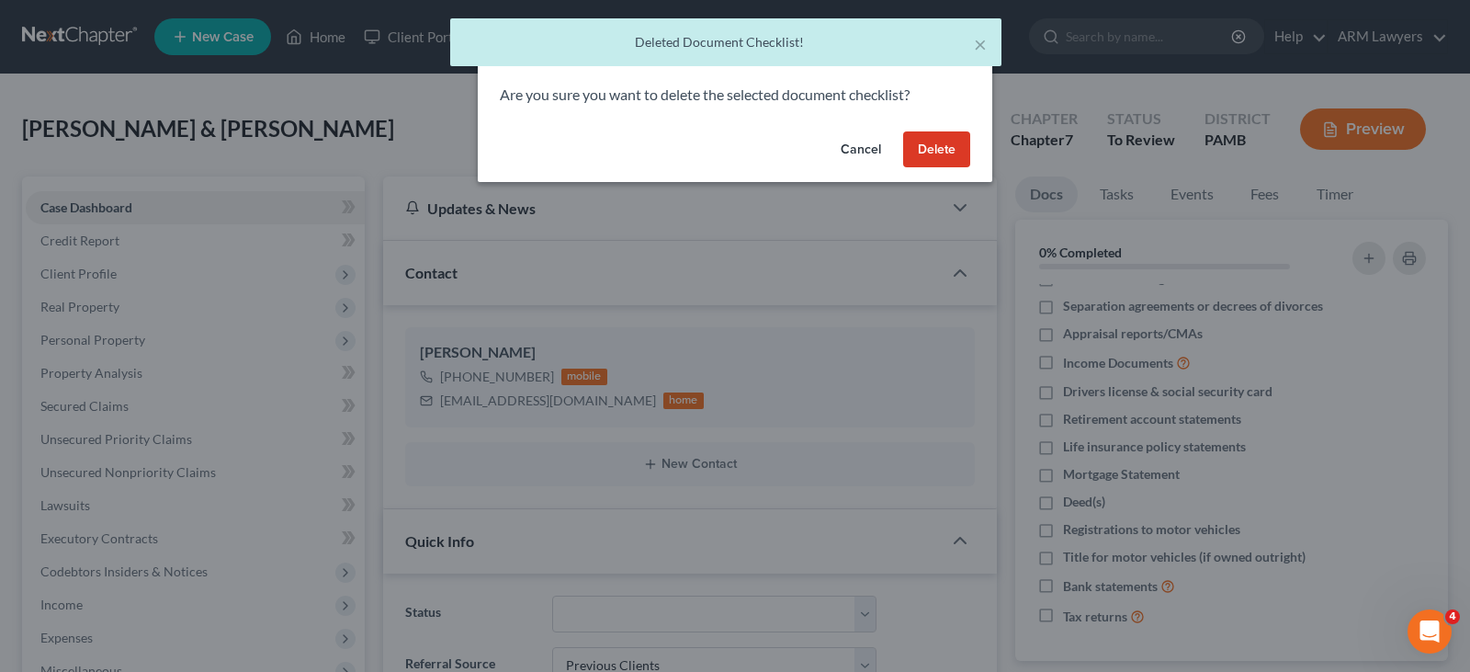
click at [957, 142] on button "Delete" at bounding box center [936, 149] width 67 height 37
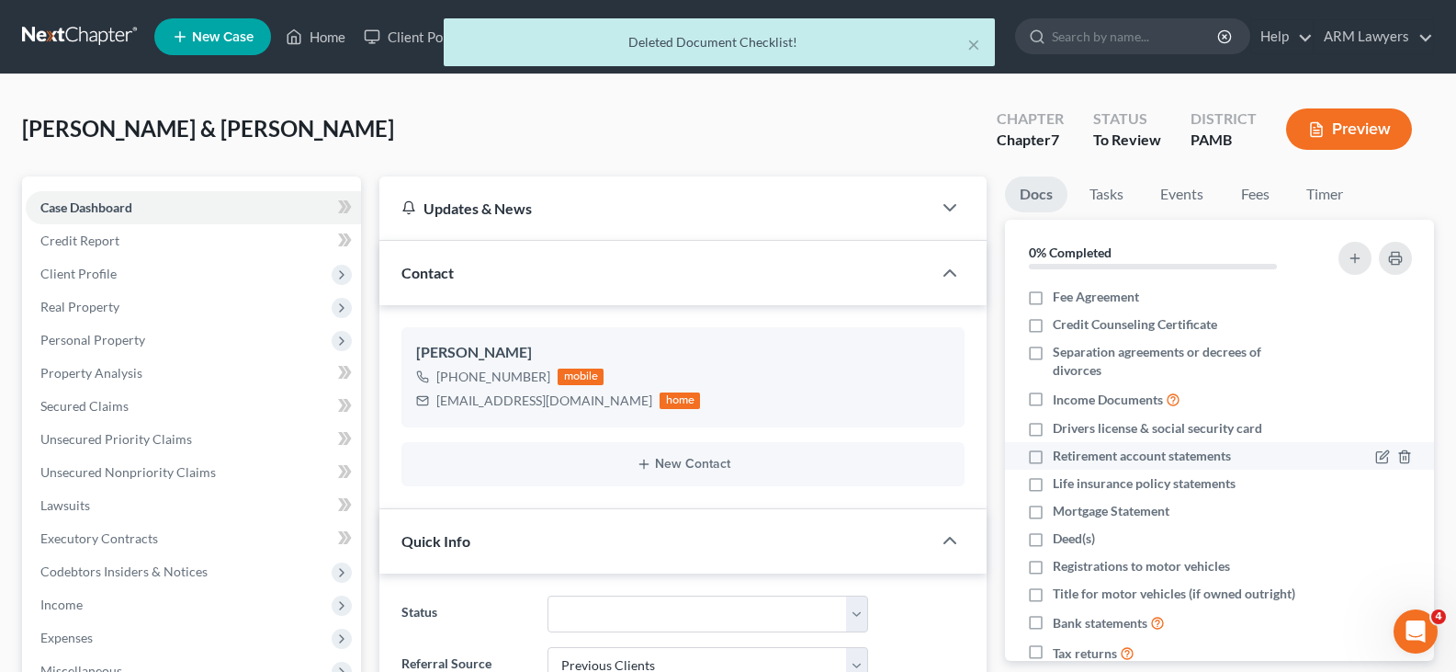
scroll to position [0, 0]
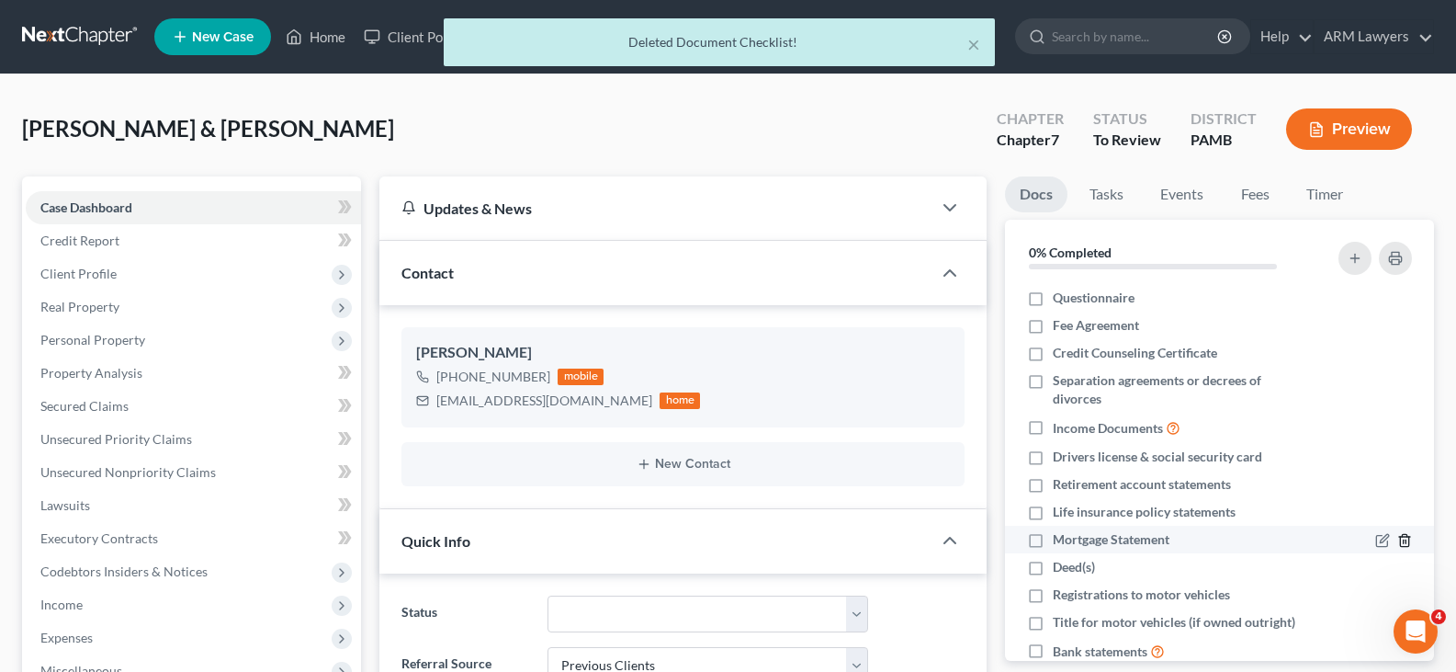
click at [1397, 537] on icon "button" at bounding box center [1404, 540] width 15 height 15
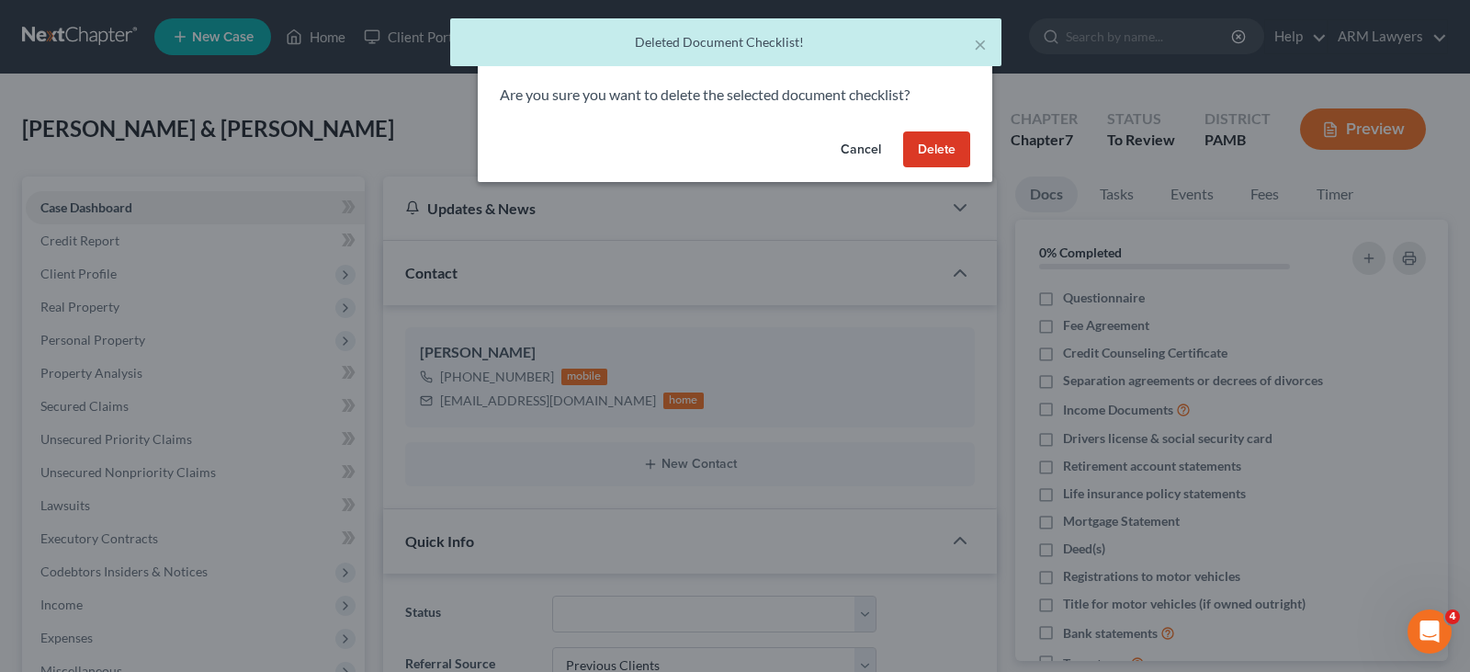
click at [965, 159] on button "Delete" at bounding box center [936, 149] width 67 height 37
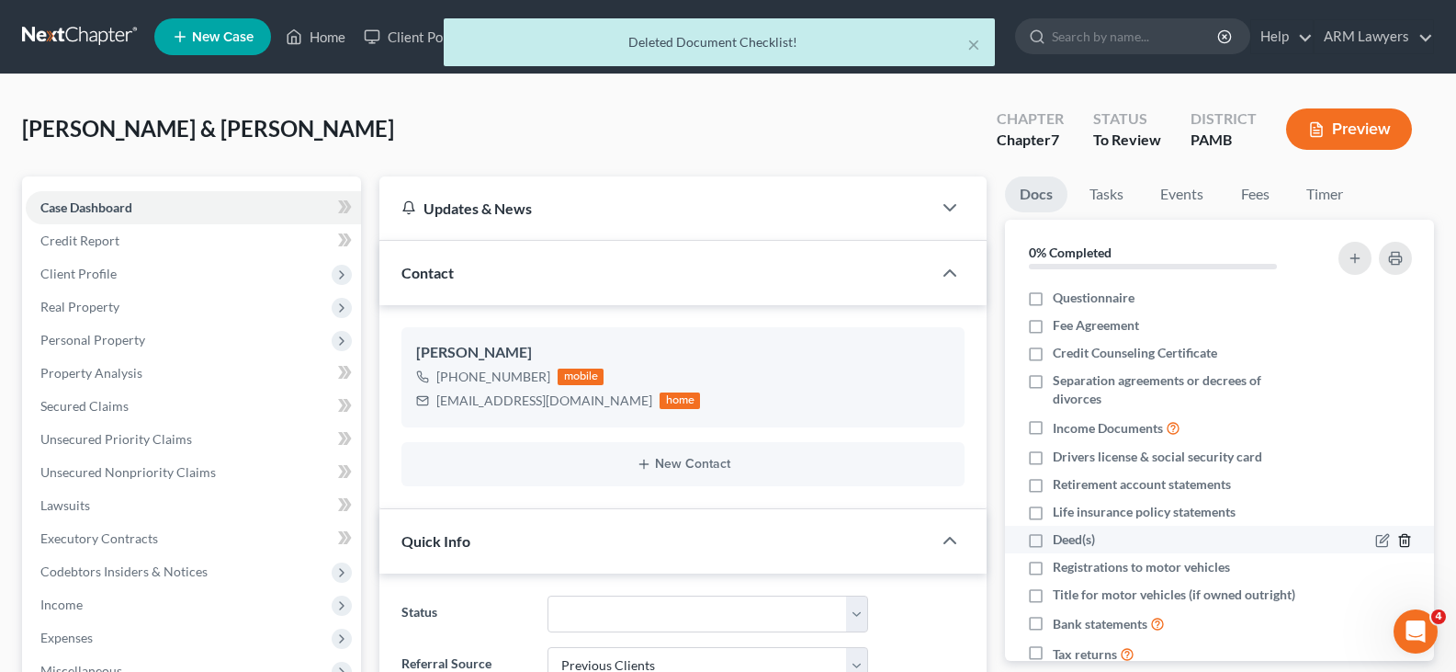
click at [1405, 540] on line "button" at bounding box center [1405, 542] width 0 height 4
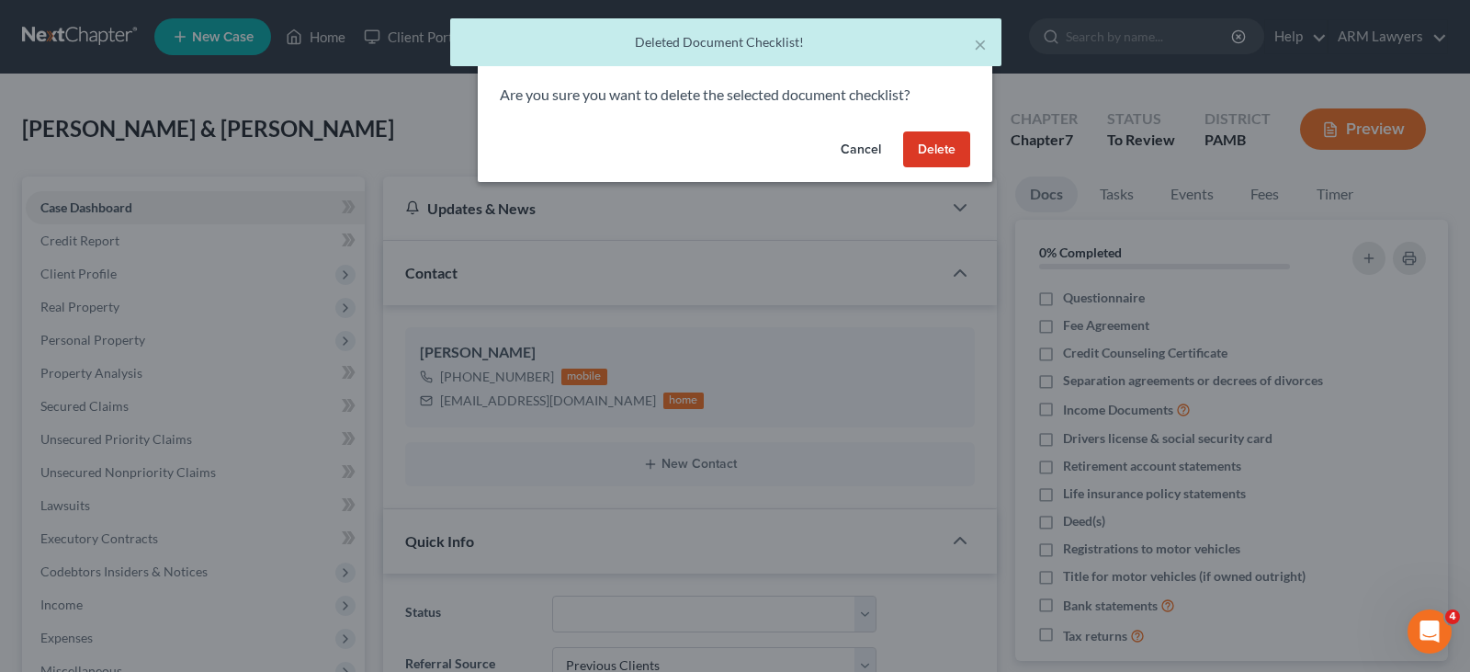
click at [926, 157] on button "Delete" at bounding box center [936, 149] width 67 height 37
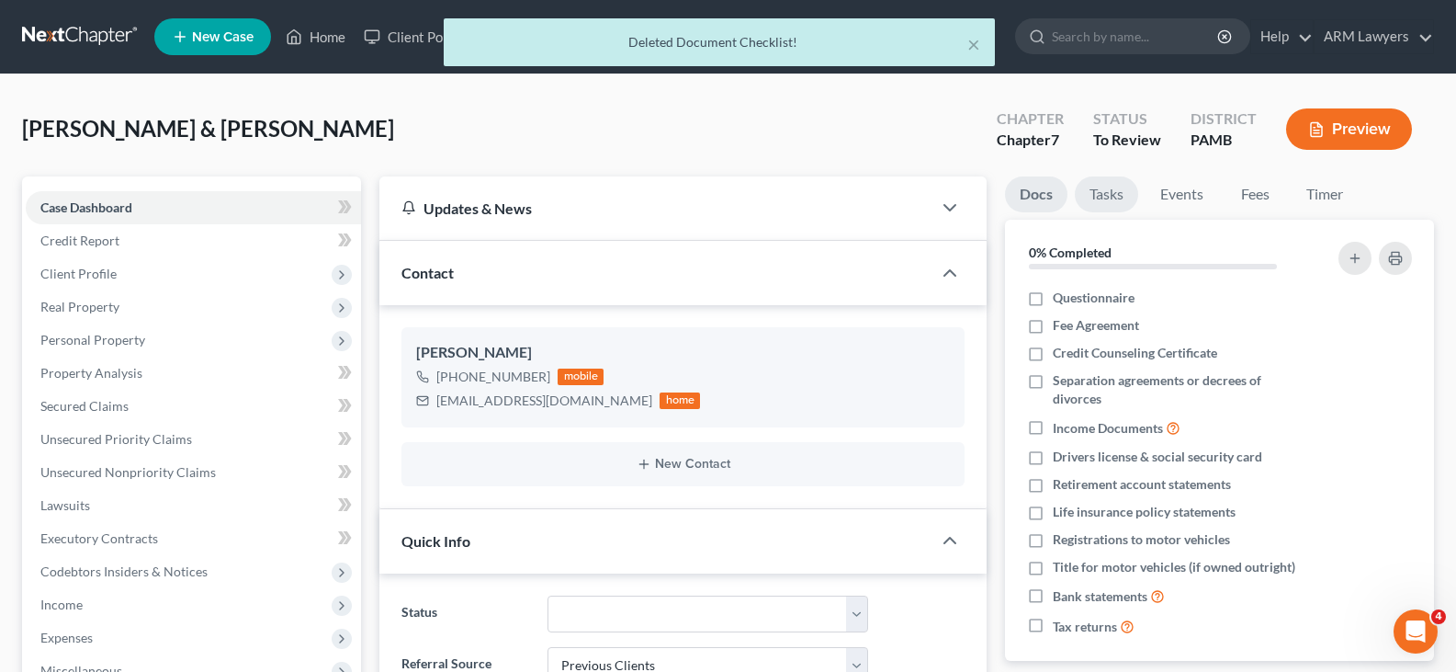
click at [1088, 206] on link "Tasks" at bounding box center [1106, 194] width 63 height 36
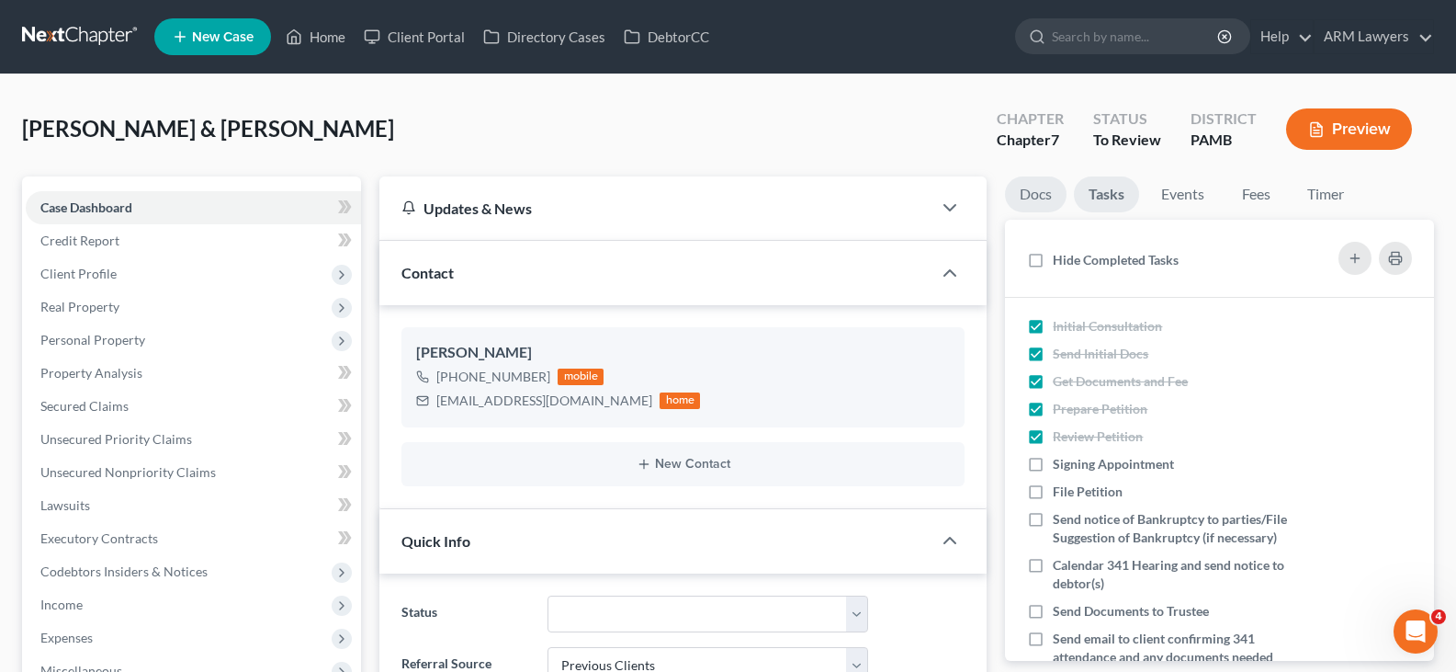
click at [1050, 184] on link "Docs" at bounding box center [1036, 194] width 62 height 36
